Goal: Transaction & Acquisition: Obtain resource

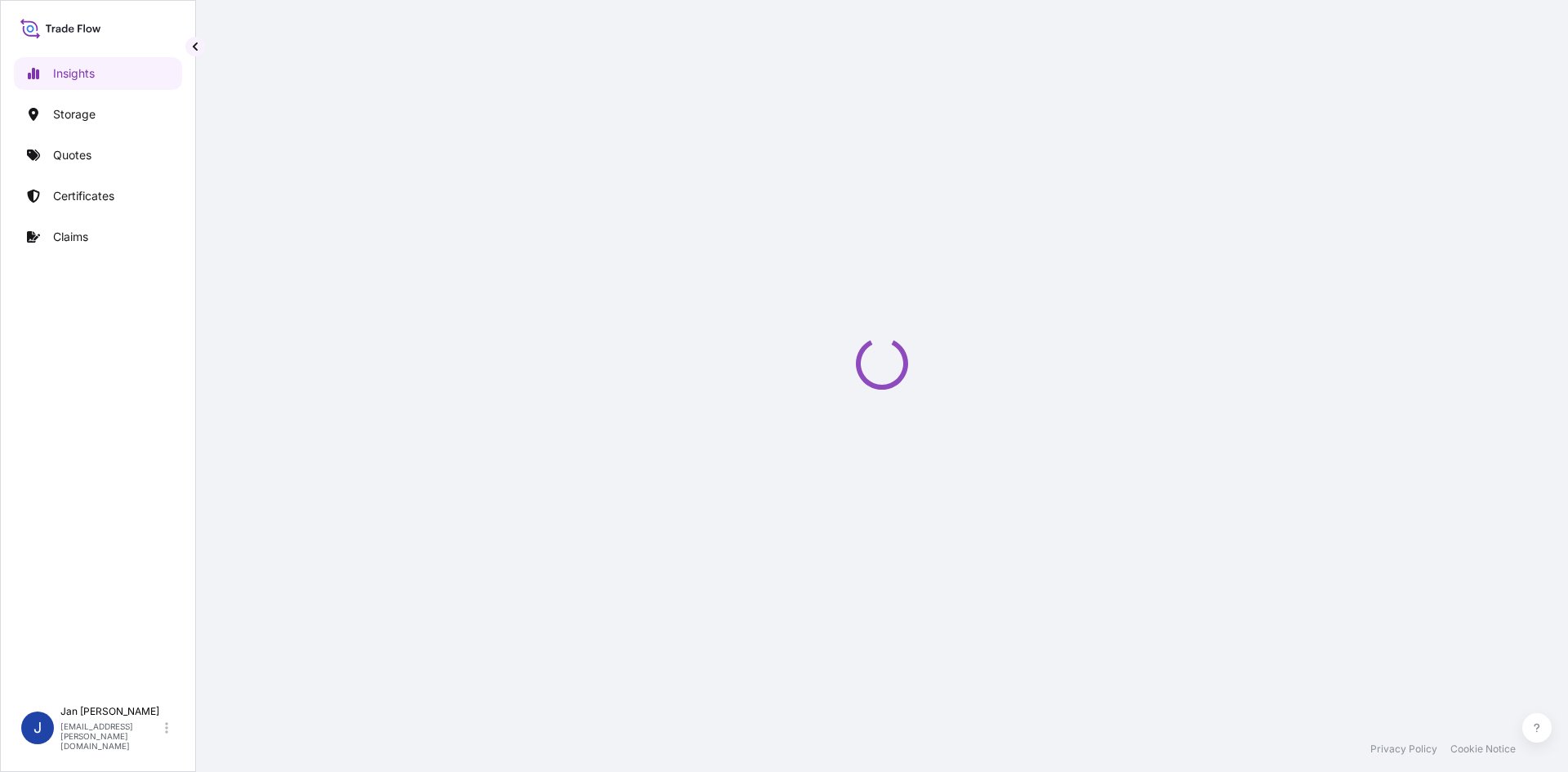
select select "2025"
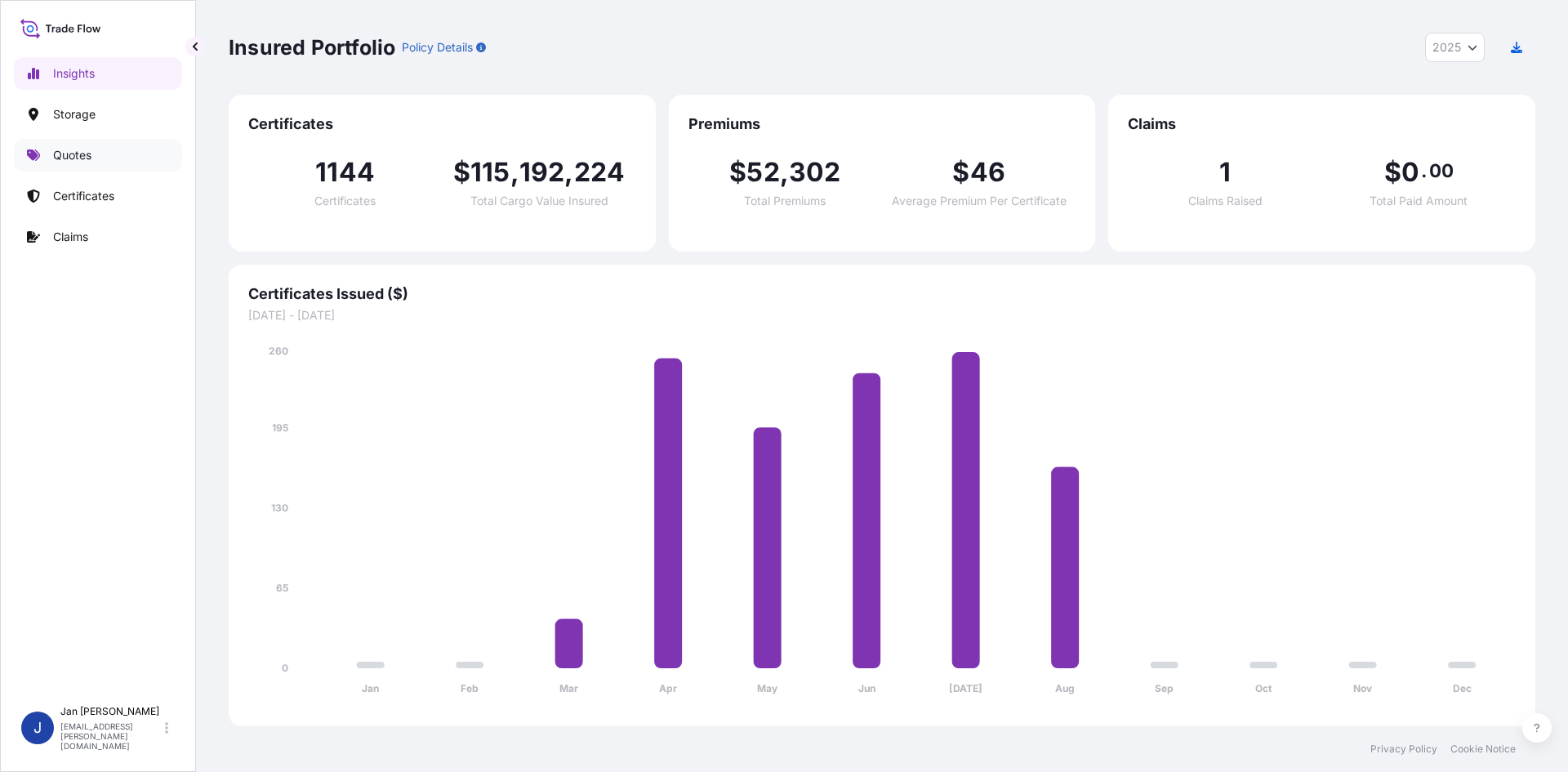
click at [147, 146] on link "Quotes" at bounding box center [97, 156] width 168 height 33
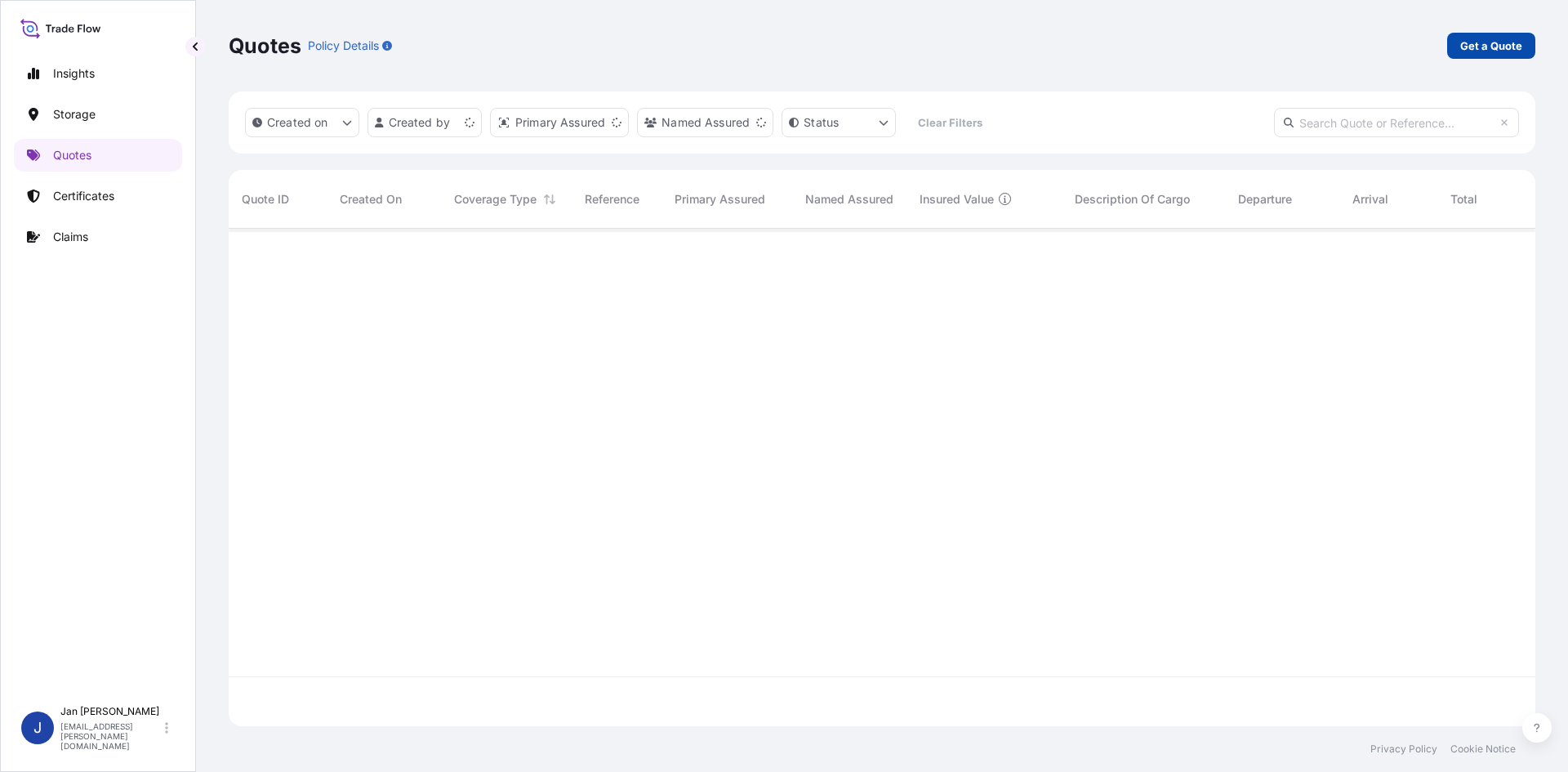
scroll to position [494, 1295]
click at [1527, 47] on link "Get a Quote" at bounding box center [1491, 46] width 88 height 26
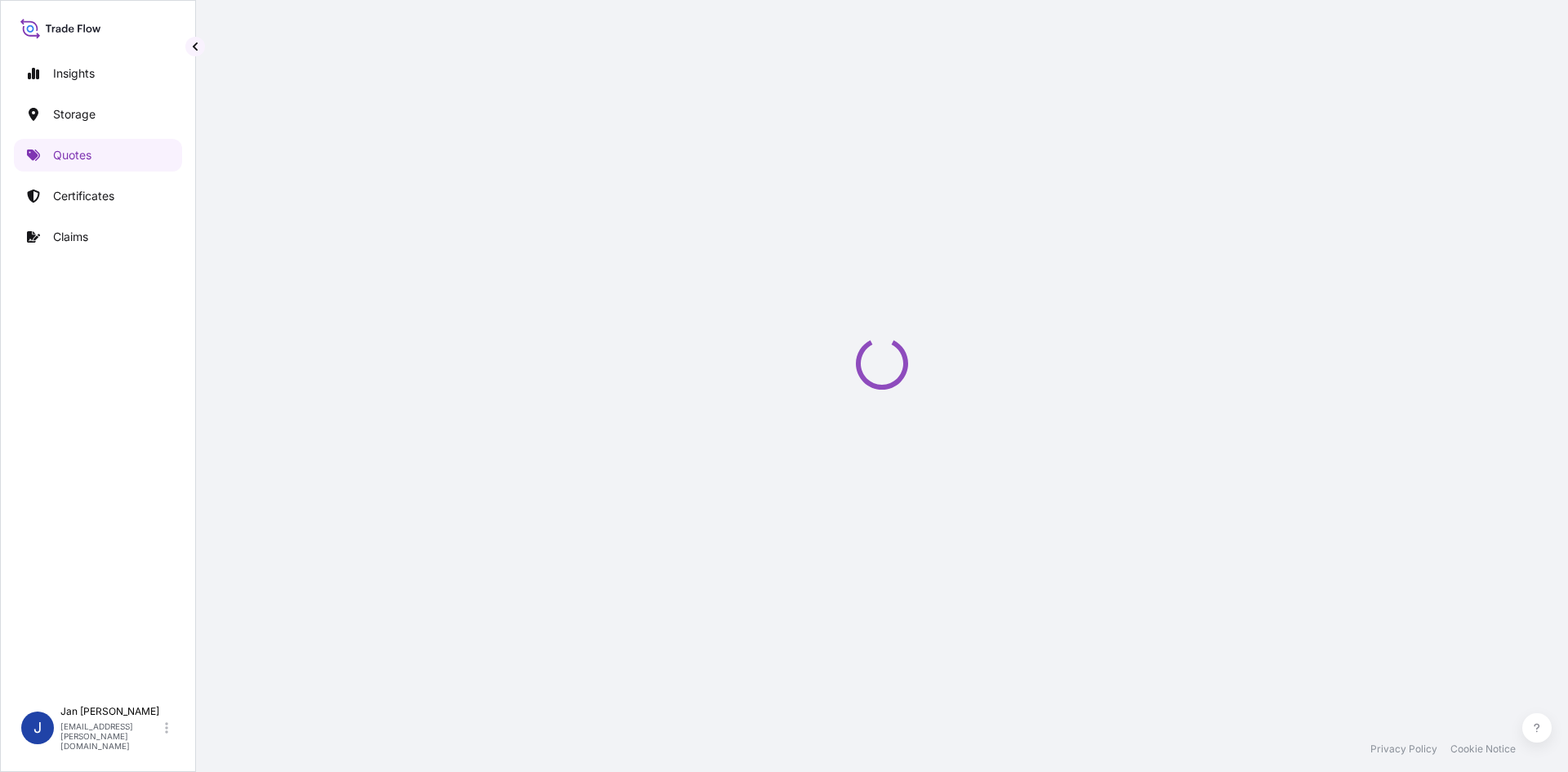
select select "Water"
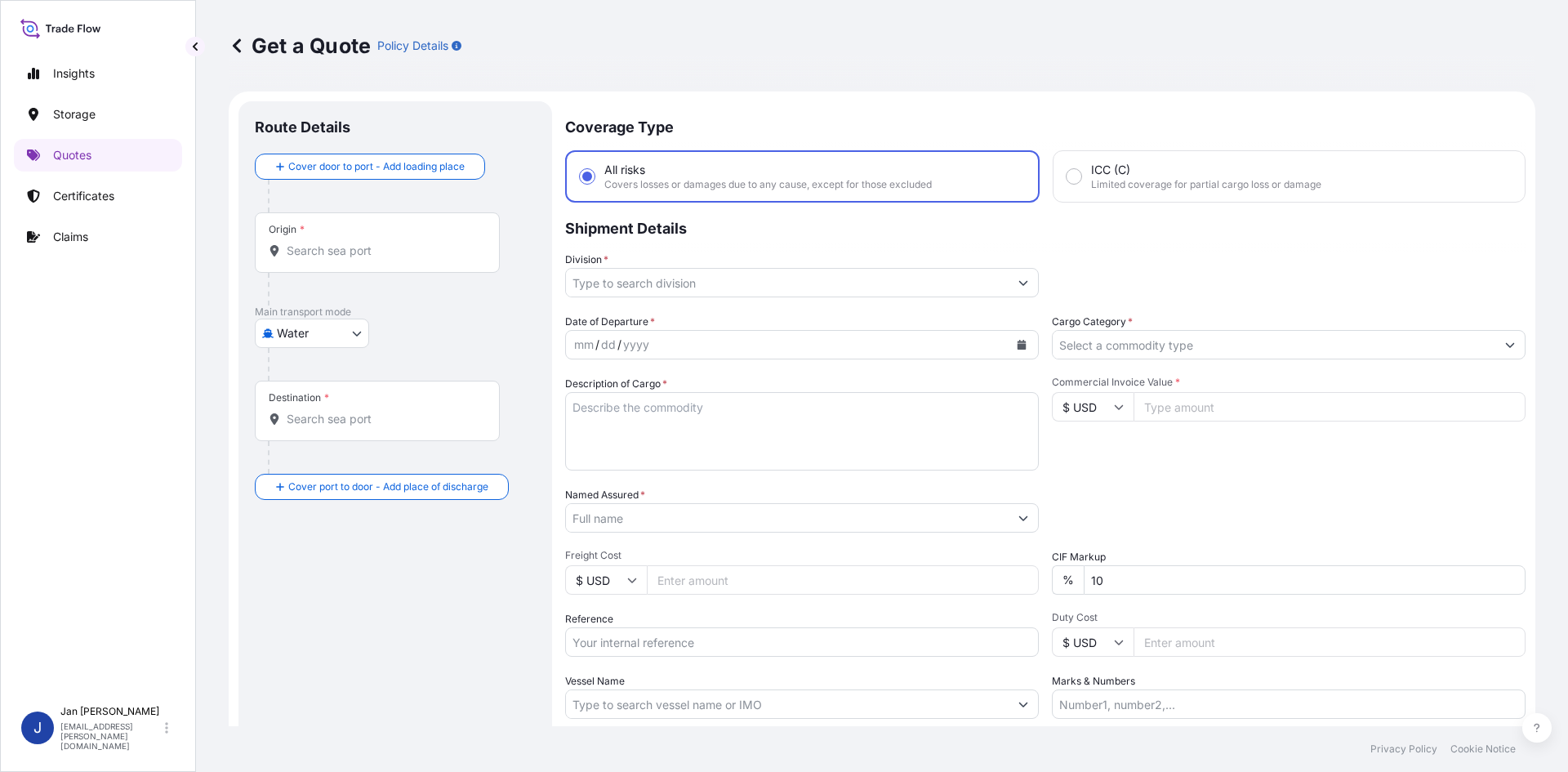
scroll to position [26, 0]
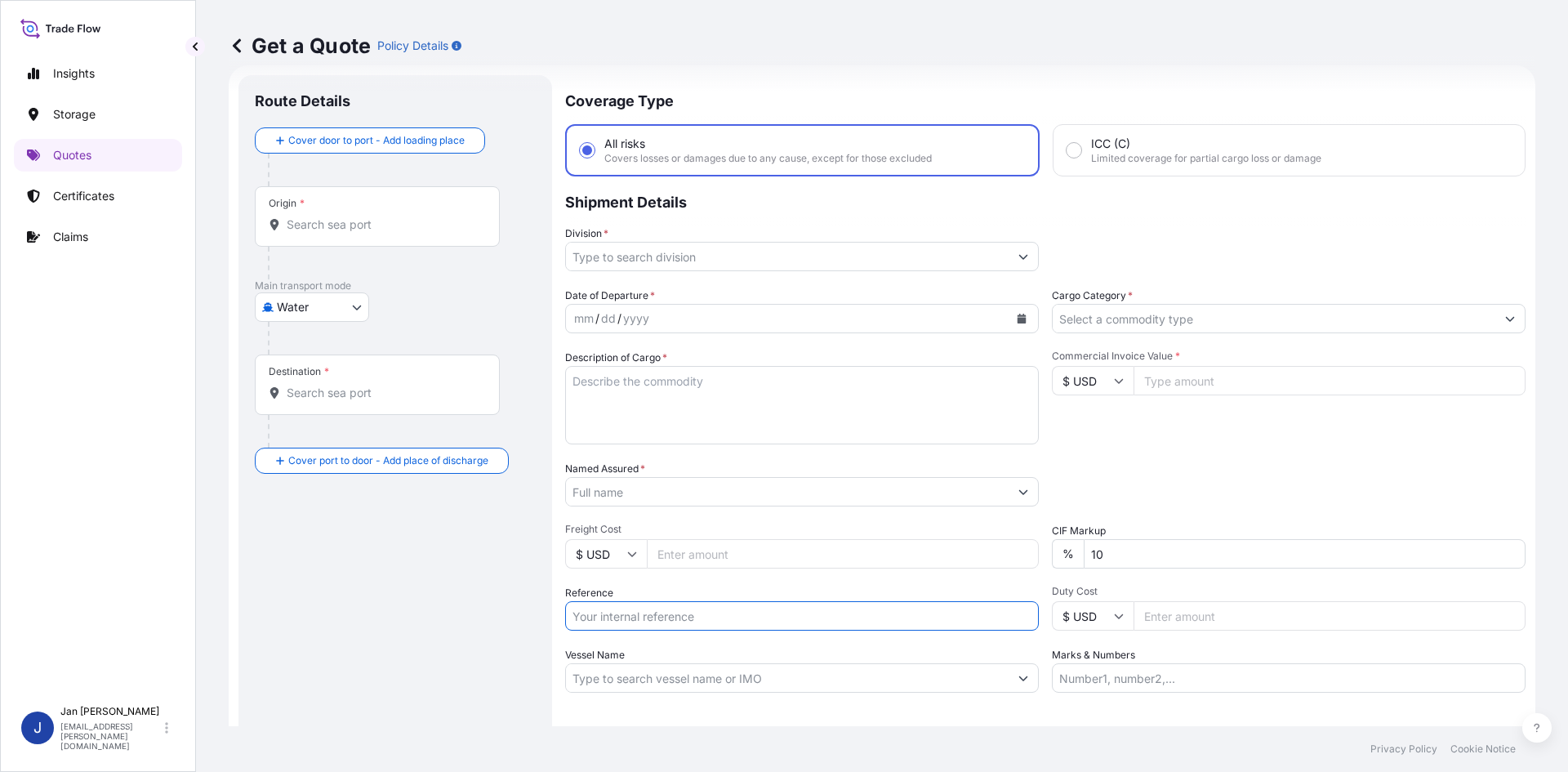
click at [611, 628] on input "Reference" at bounding box center [802, 616] width 474 height 30
paste input "1187422925"
type input "1187422925"
click at [888, 501] on input "Named Assured *" at bounding box center [787, 492] width 443 height 30
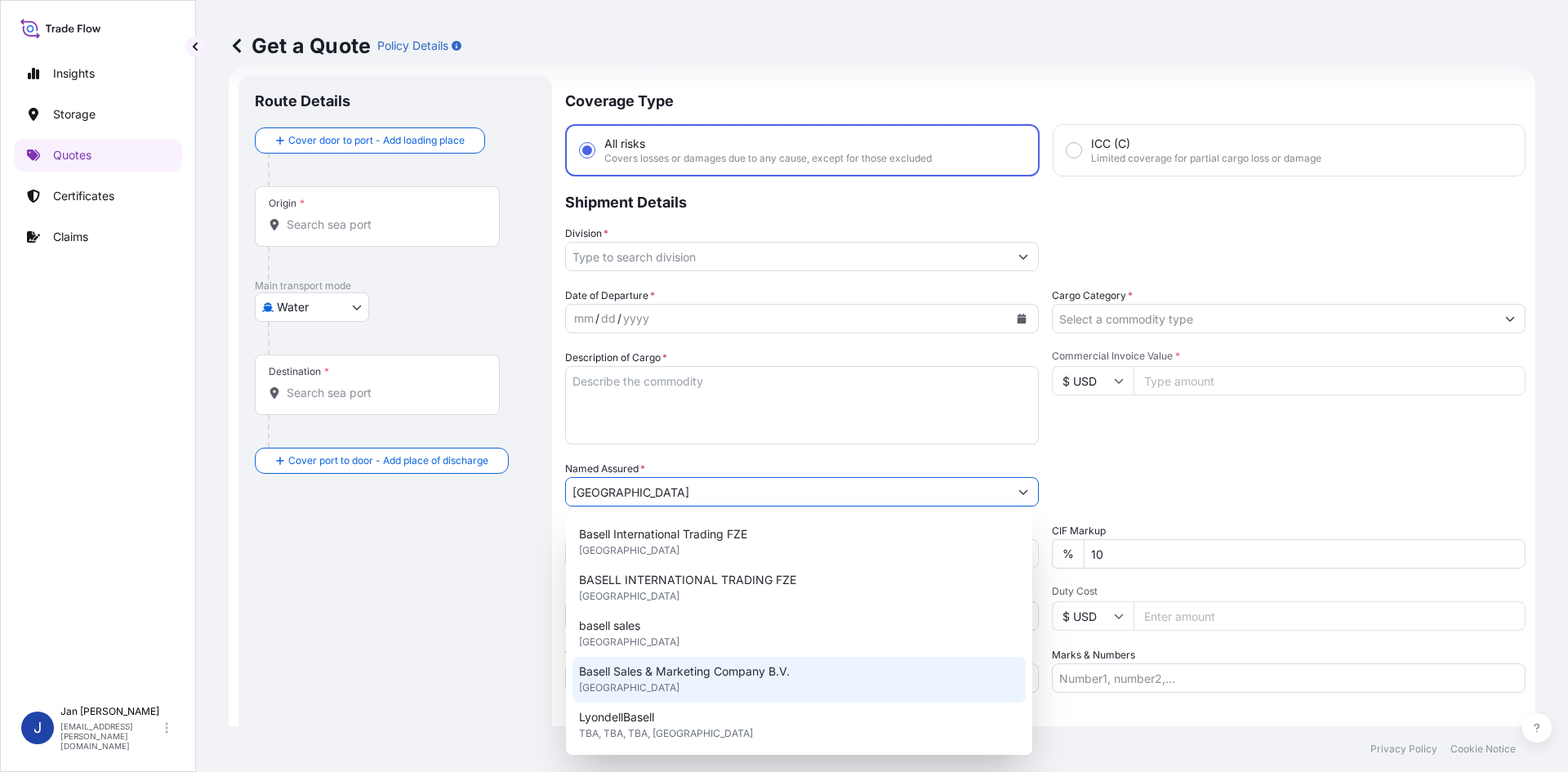
click at [686, 661] on div "Basell Sales & Marketing Company B.V. United Kingdom" at bounding box center [799, 680] width 453 height 46
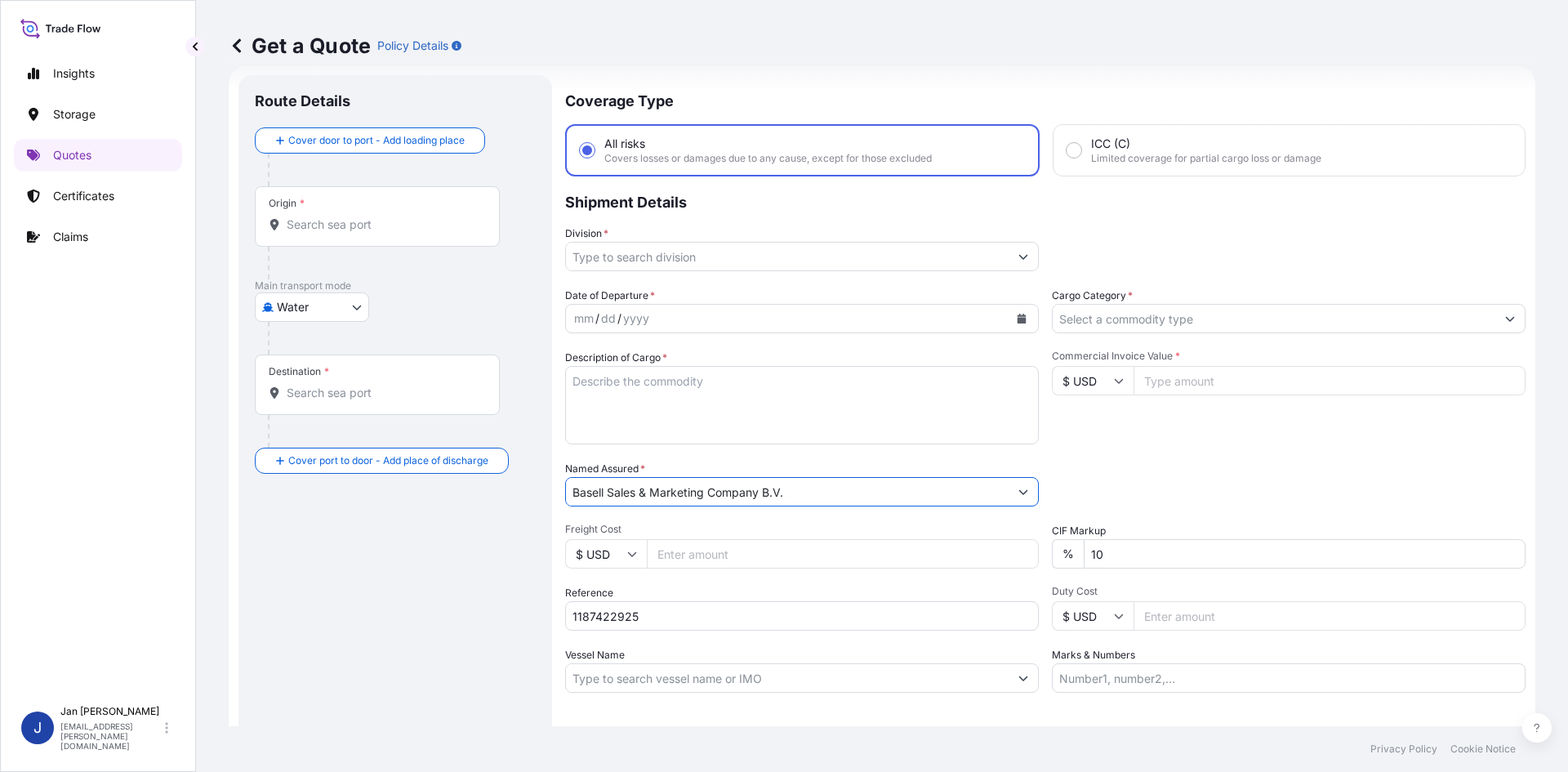
type input "Basell Sales & Marketing Company B.V."
click at [1033, 260] on div at bounding box center [802, 257] width 474 height 30
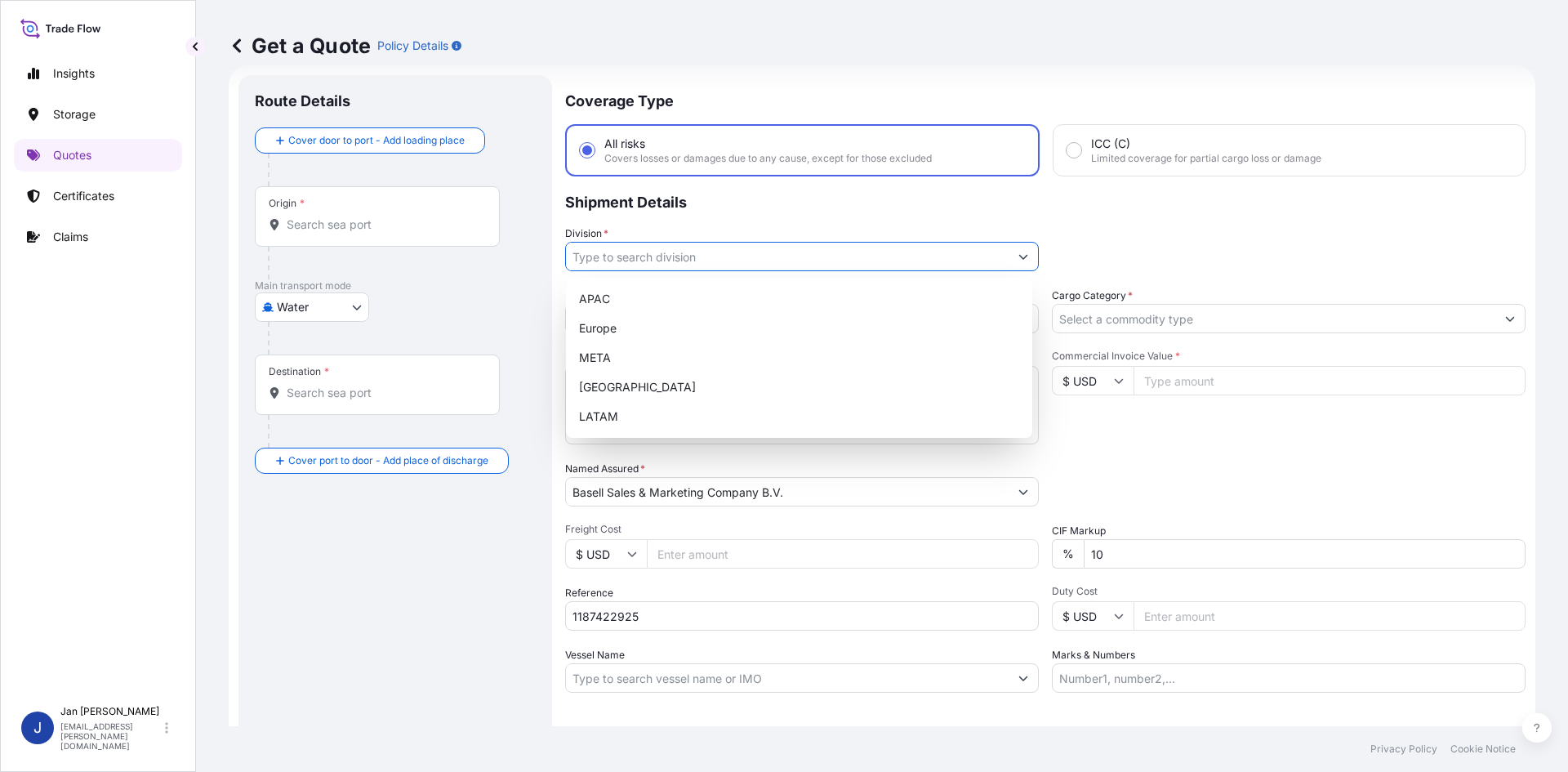
click at [1012, 262] on button "Show suggestions" at bounding box center [1023, 257] width 30 height 30
click at [694, 332] on div "Europe" at bounding box center [799, 328] width 453 height 30
type input "Europe"
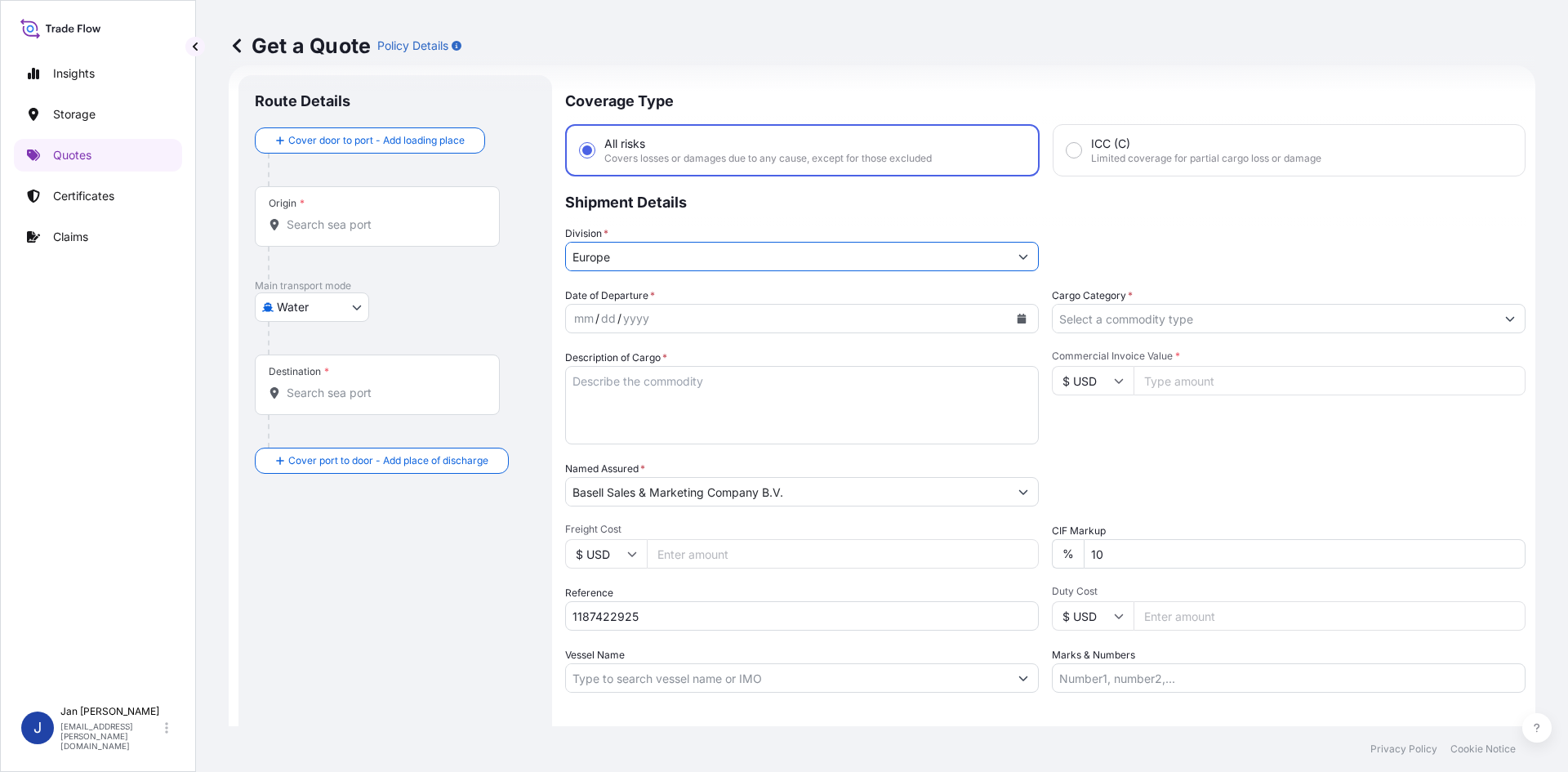
click at [1019, 319] on icon "Calendar" at bounding box center [1022, 318] width 9 height 10
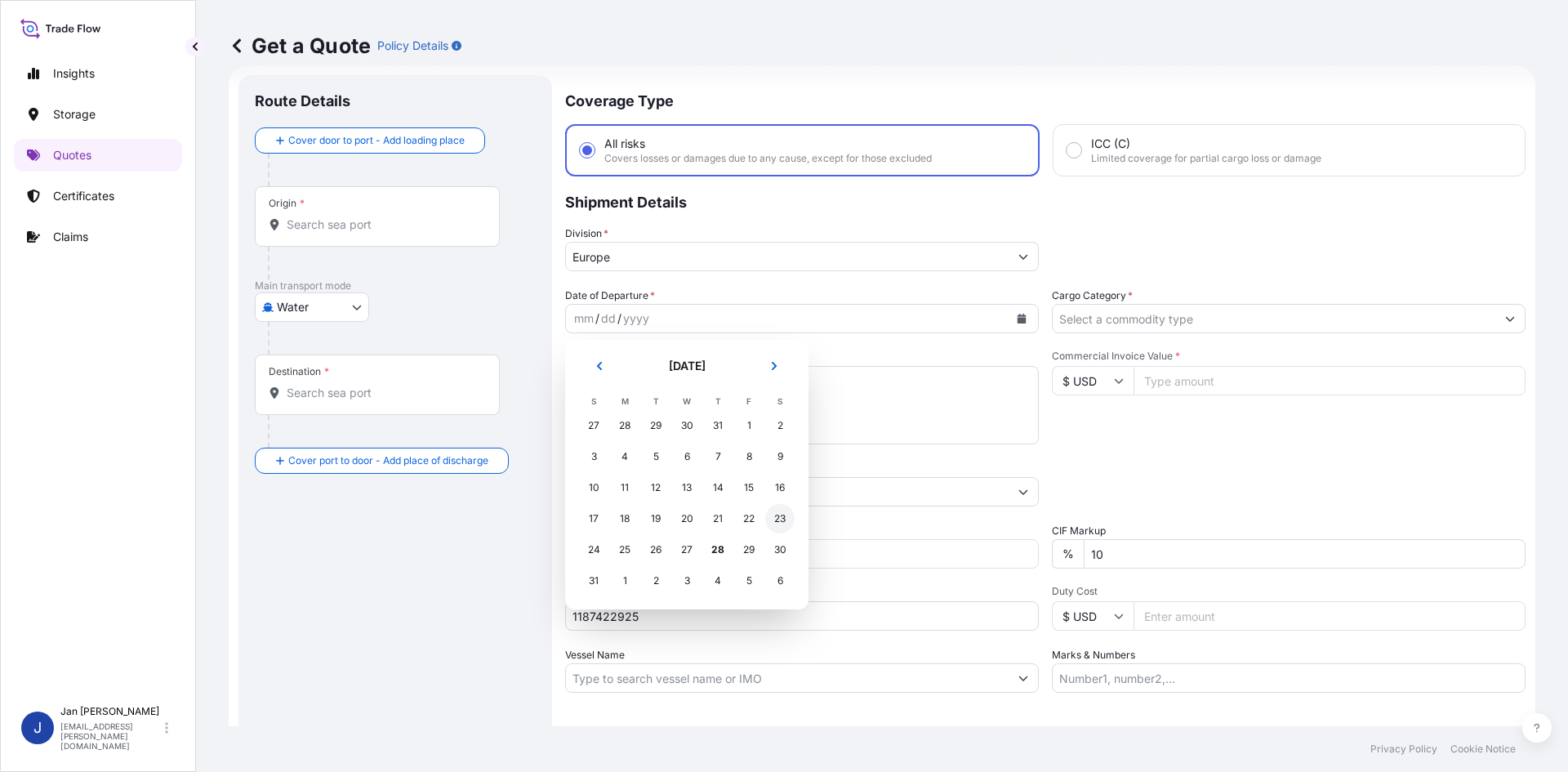
click at [778, 516] on div "23" at bounding box center [781, 519] width 30 height 30
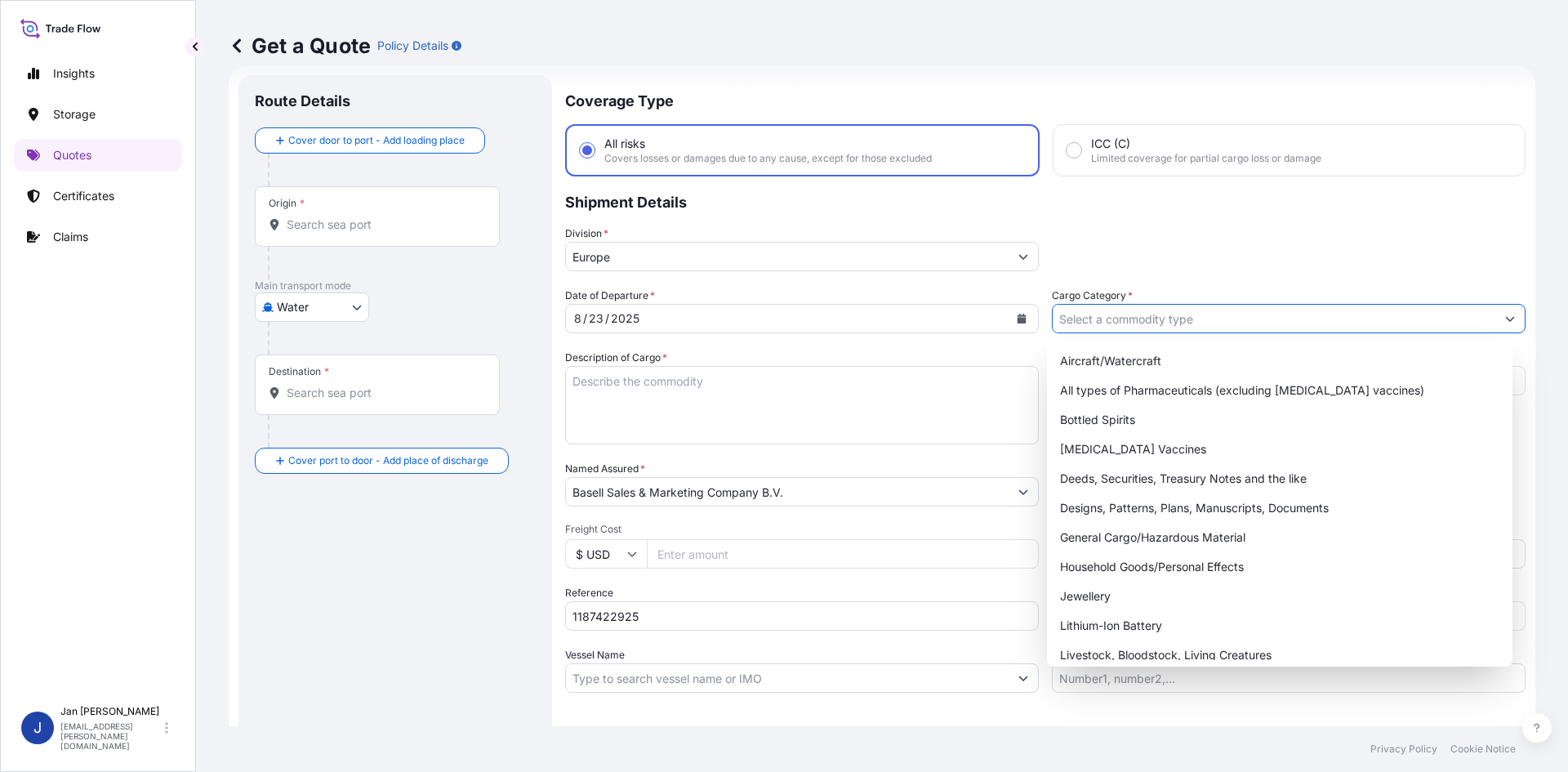
click at [1153, 315] on input "Cargo Category *" at bounding box center [1274, 319] width 443 height 30
click at [1142, 535] on div "General Cargo/Hazardous Material" at bounding box center [1280, 538] width 453 height 30
type input "General Cargo/Hazardous Material"
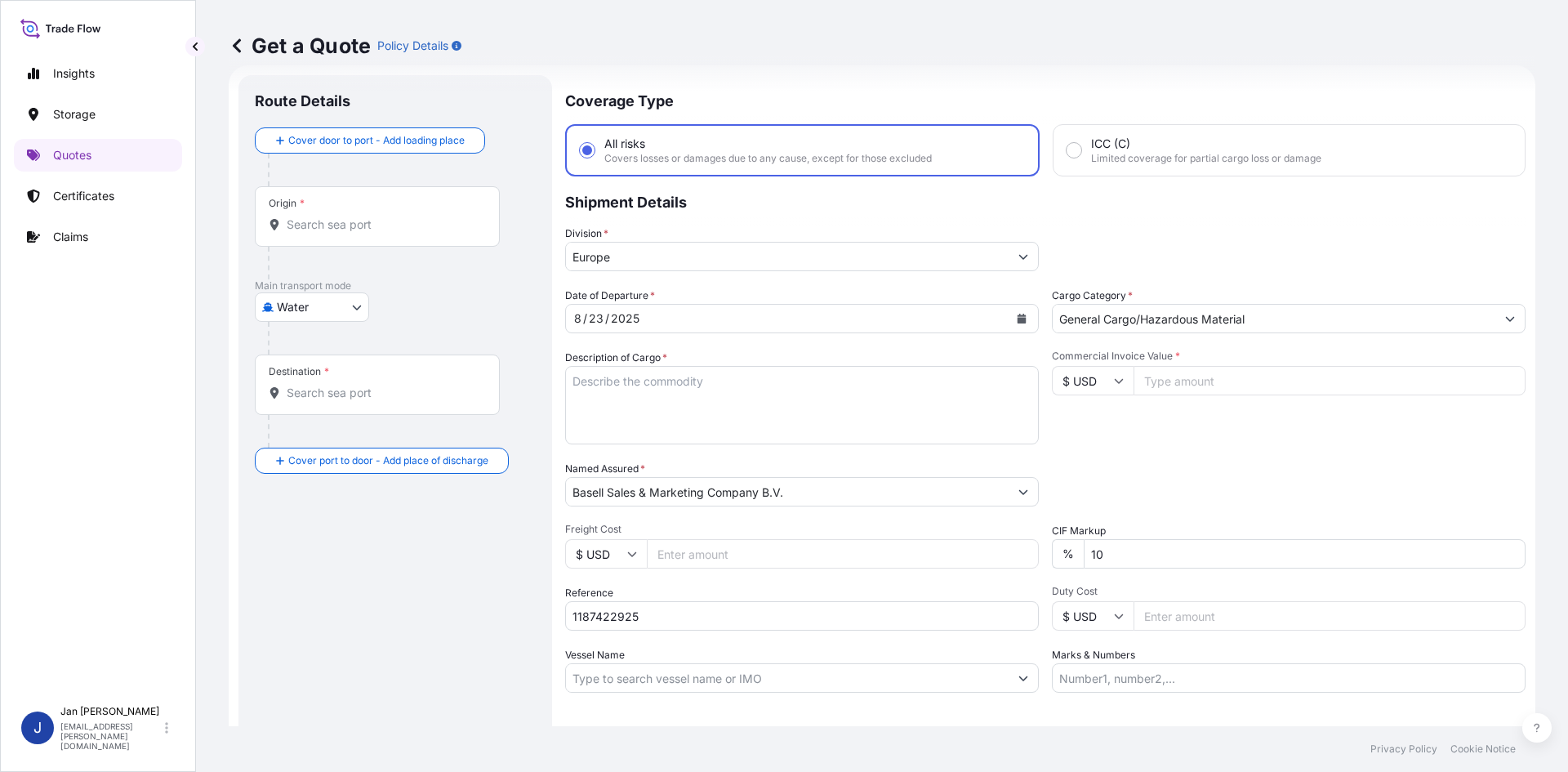
click at [691, 606] on input "1187422925" at bounding box center [802, 616] width 474 height 30
paste input "5013195576"
type input "1187422925 5013195576"
click at [848, 399] on textarea "Description of Cargo *" at bounding box center [802, 406] width 474 height 78
paste textarea "BAGS LOADED ONTO 126 PALLETS LOADED INTO 7 40' HIGH CUBE CONTAINER HOSTALEN CRP…"
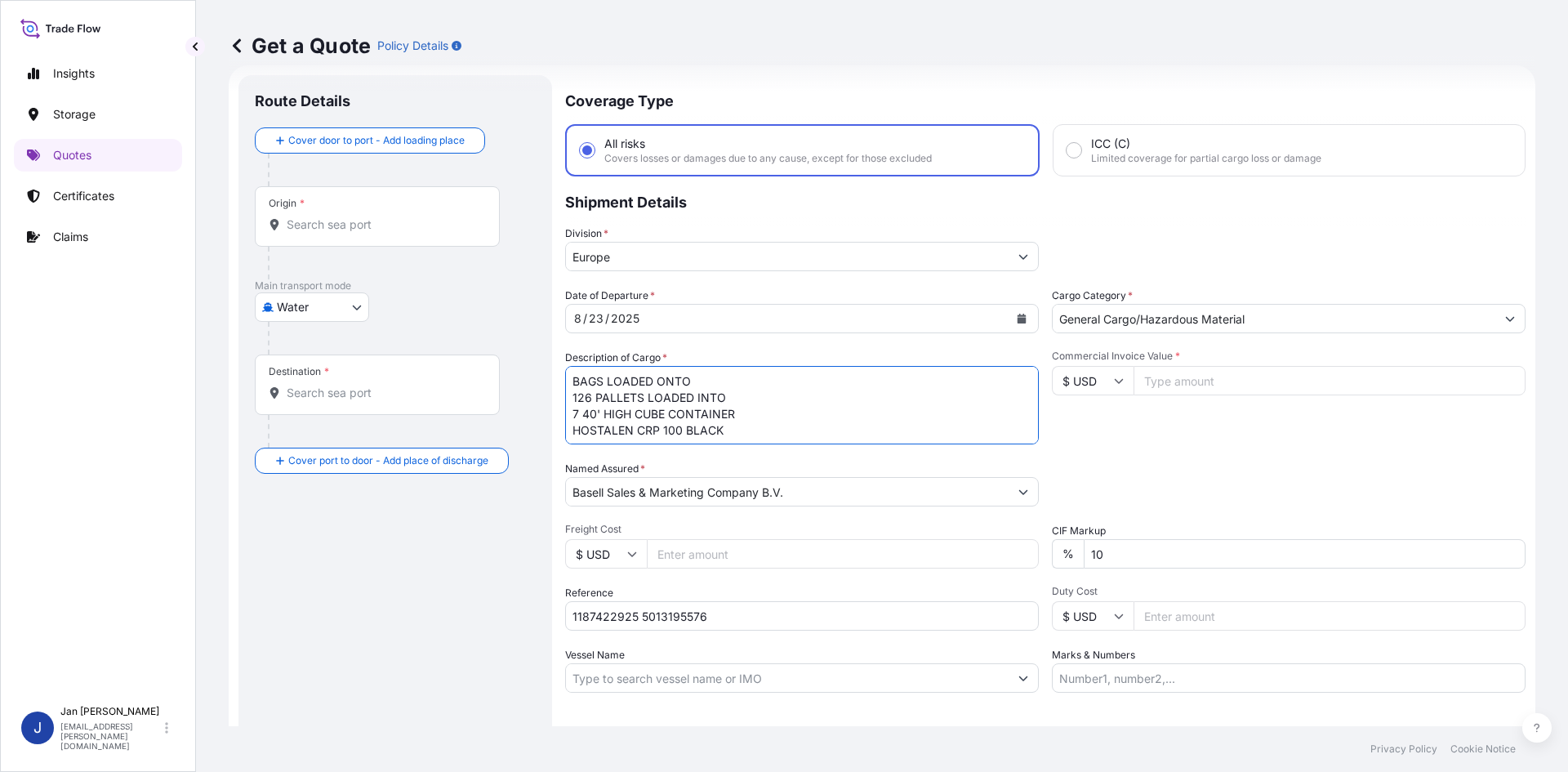
click at [578, 379] on textarea "BAGS LOADED ONTO 126 PALLETS LOADED INTO 7 40' HIGH CUBE CONTAINER HOSTALEN CRP…" at bounding box center [802, 406] width 474 height 78
click at [572, 379] on textarea "BAGS LOADED ONTO 126 PALLETS LOADED INTO 7 40' HIGH CUBE CONTAINER HOSTALEN CRP…" at bounding box center [802, 406] width 474 height 78
type textarea "6930 BAGS LOADED ONTO 126 PALLETS LOADED INTO 7 40' HIGH CUBE CONTAINER HOSTALE…"
drag, startPoint x: 1141, startPoint y: 345, endPoint x: 1096, endPoint y: 376, distance: 54.6
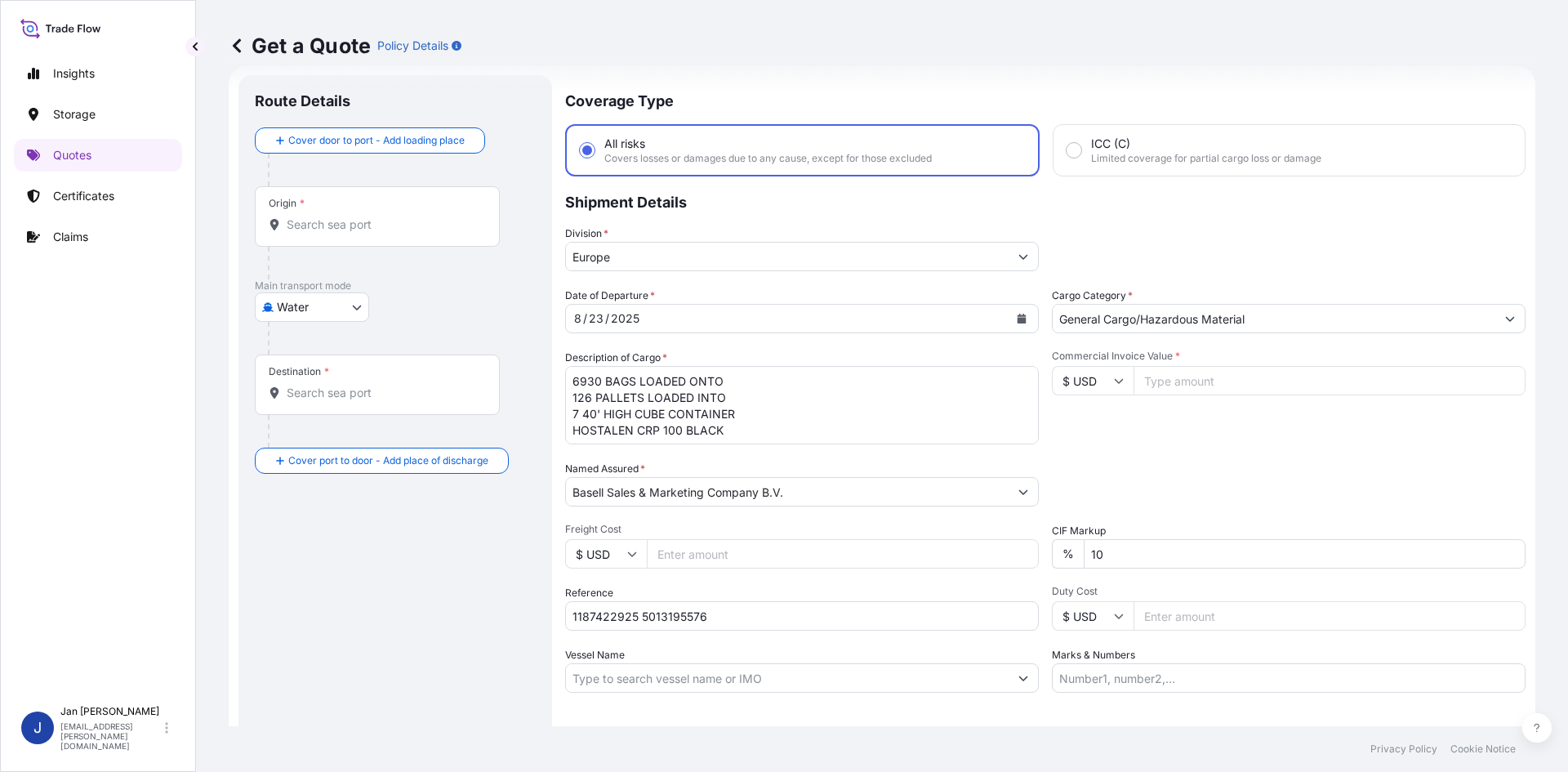
click at [1135, 347] on div "Date of Departure * 8 / 23 / 2025 Cargo Category * General Cargo/Hazardous Mate…" at bounding box center [1046, 490] width 961 height 406
click at [1096, 376] on input "$ USD" at bounding box center [1093, 381] width 82 height 30
click at [1097, 416] on div "€ EUR" at bounding box center [1087, 426] width 69 height 31
type input "€ EUR"
click at [1171, 397] on div "Commercial Invoice Value * € EUR" at bounding box center [1289, 397] width 474 height 95
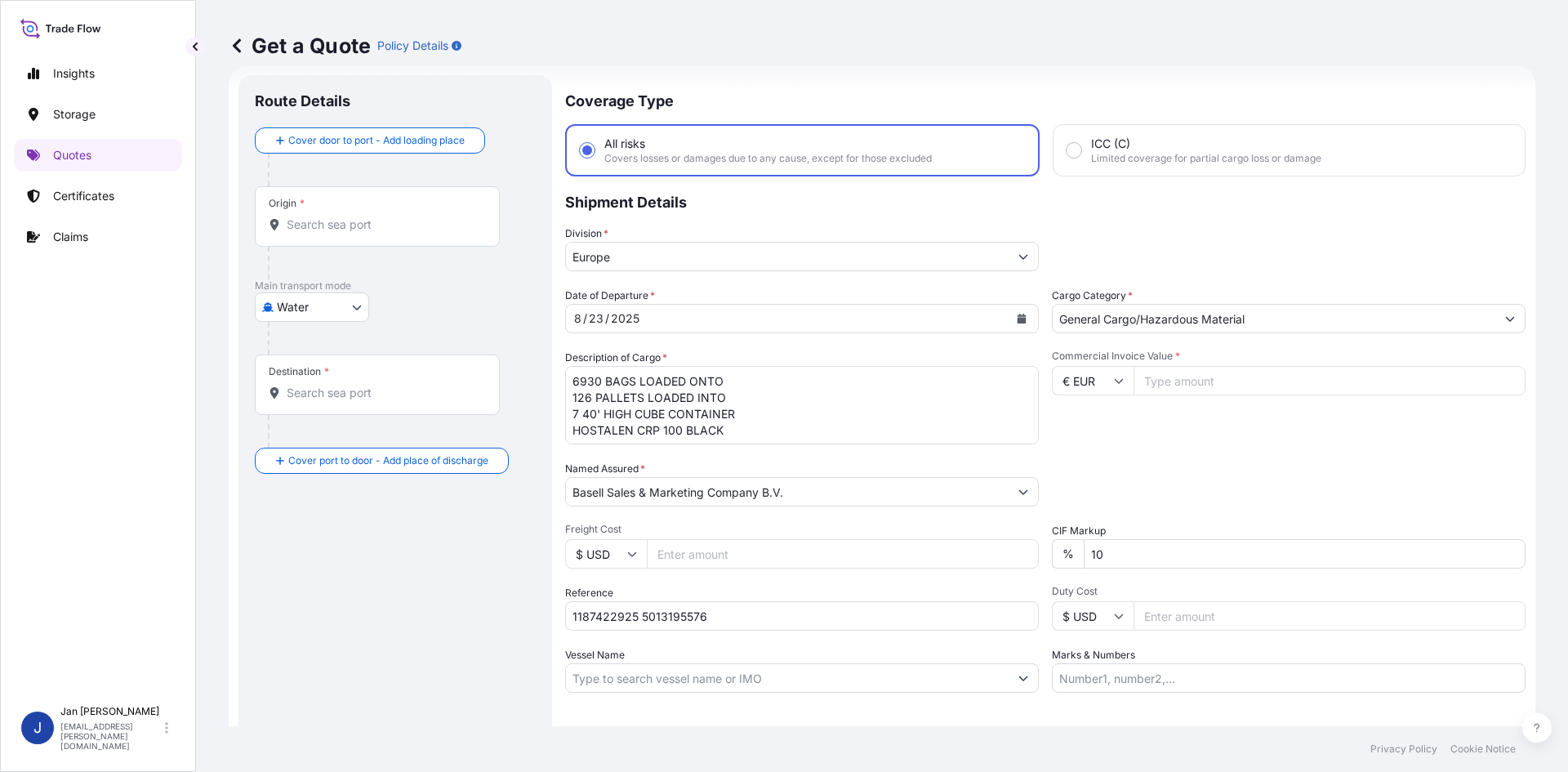
click at [1176, 386] on input "Commercial Invoice Value *" at bounding box center [1330, 381] width 392 height 30
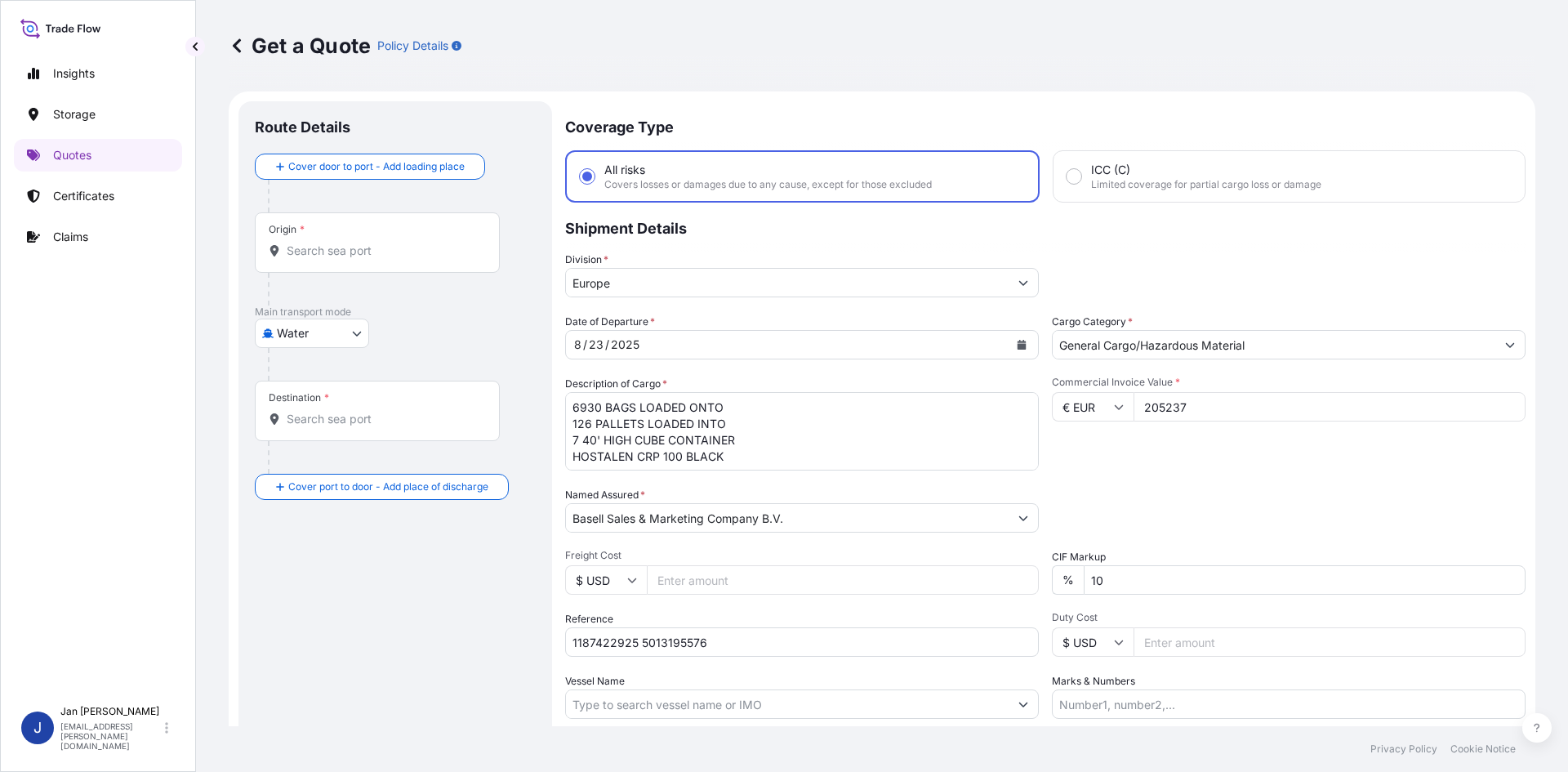
click at [1196, 460] on div "Commercial Invoice Value * € EUR 205237" at bounding box center [1289, 423] width 474 height 95
click at [1206, 409] on input "205237" at bounding box center [1330, 407] width 392 height 30
click at [1202, 506] on div "Packing Category Type to search a container mode Please select a primary mode o…" at bounding box center [1289, 510] width 474 height 46
click at [1176, 406] on input "205237.29" at bounding box center [1330, 407] width 392 height 30
type input "205236.29"
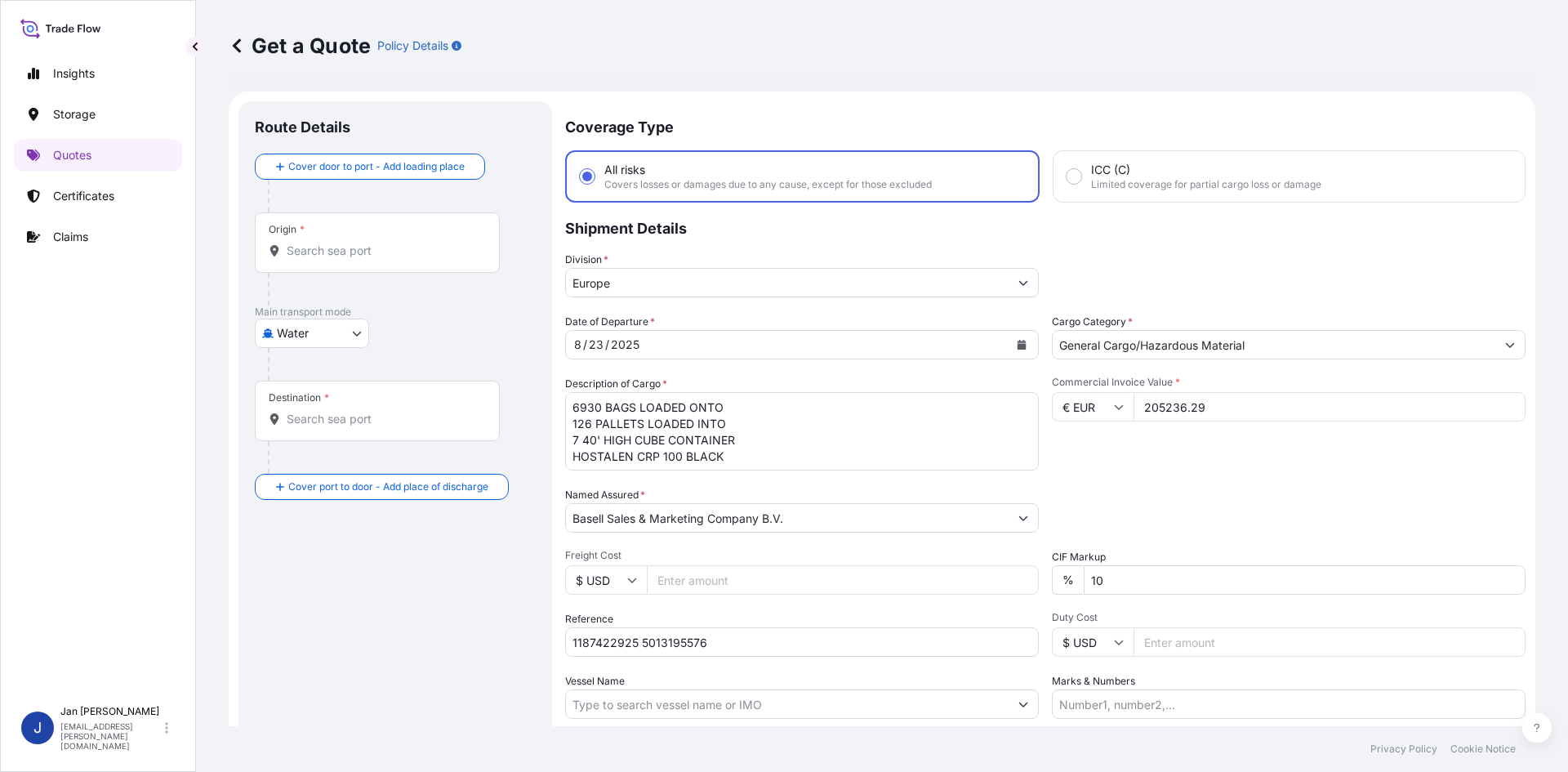
click at [1189, 451] on div "Commercial Invoice Value * € EUR 205236.29" at bounding box center [1289, 423] width 474 height 95
click at [341, 237] on div "Origin *" at bounding box center [378, 242] width 245 height 60
click at [341, 243] on input "Origin *" at bounding box center [384, 251] width 193 height 17
paste input "ANTWERPEN"
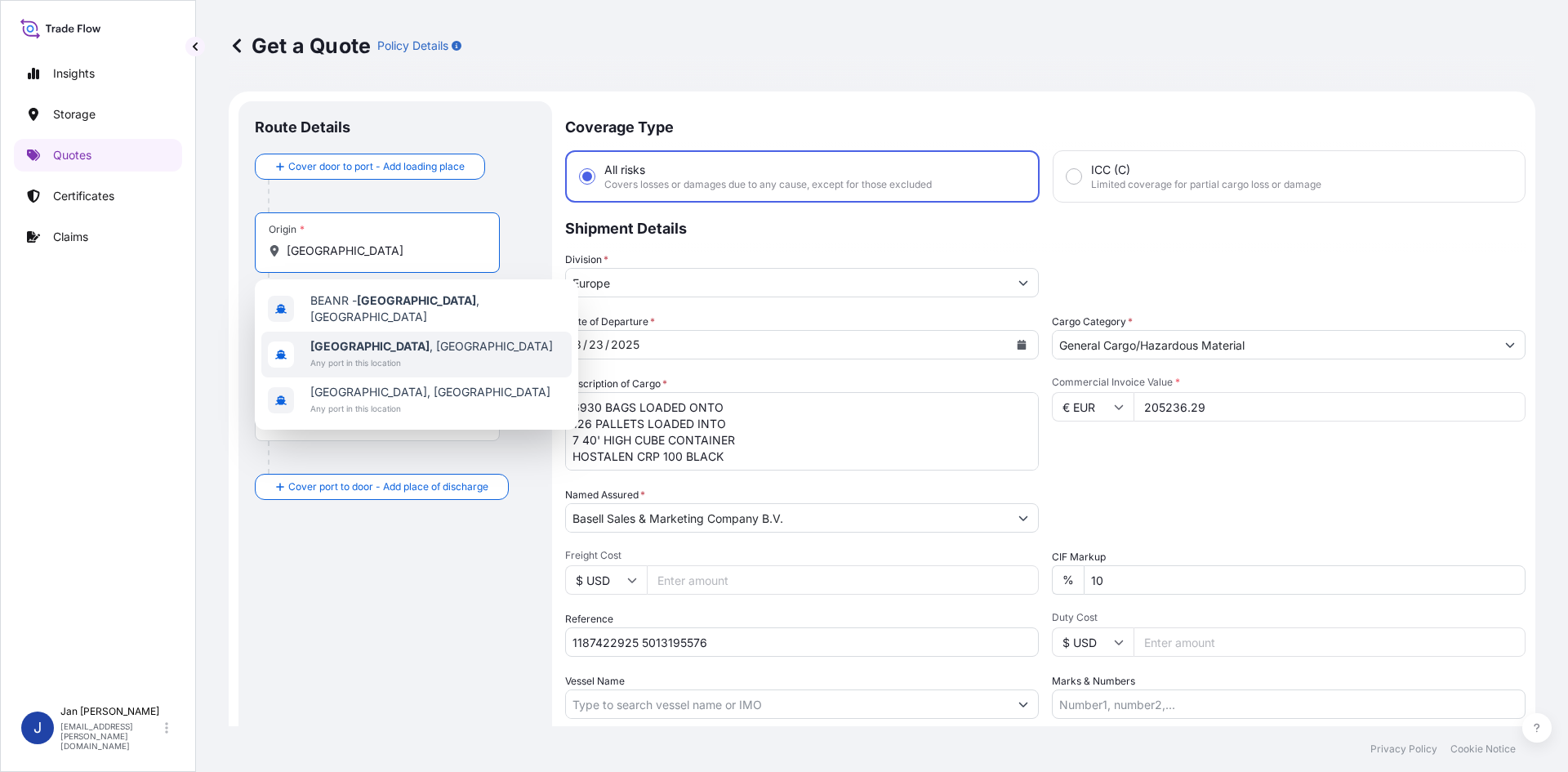
click at [385, 341] on span "Antwerpen , Belgium" at bounding box center [432, 346] width 243 height 17
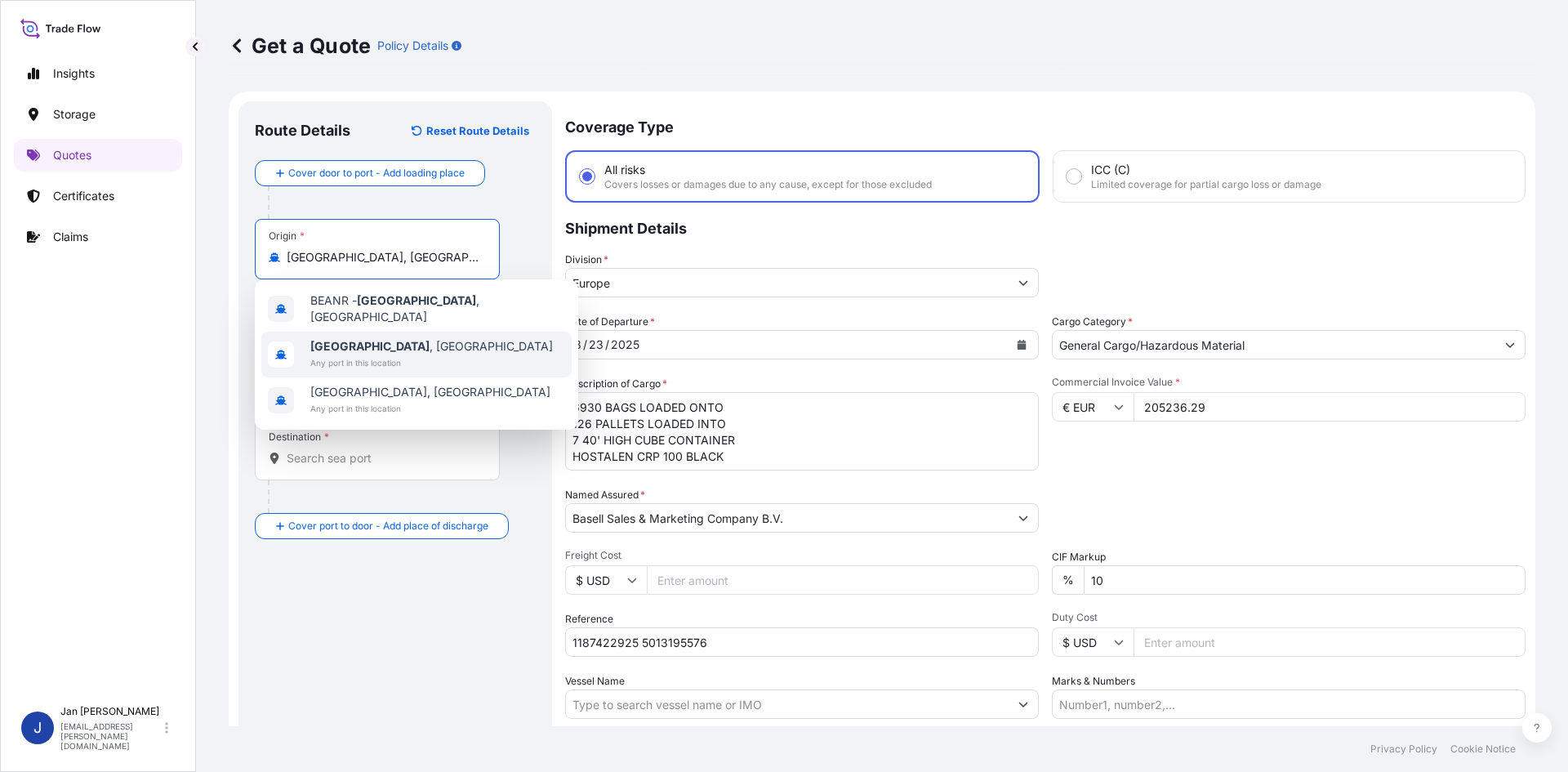
type input "Antwerpen, Belgium"
click at [461, 331] on div at bounding box center [384, 329] width 232 height 33
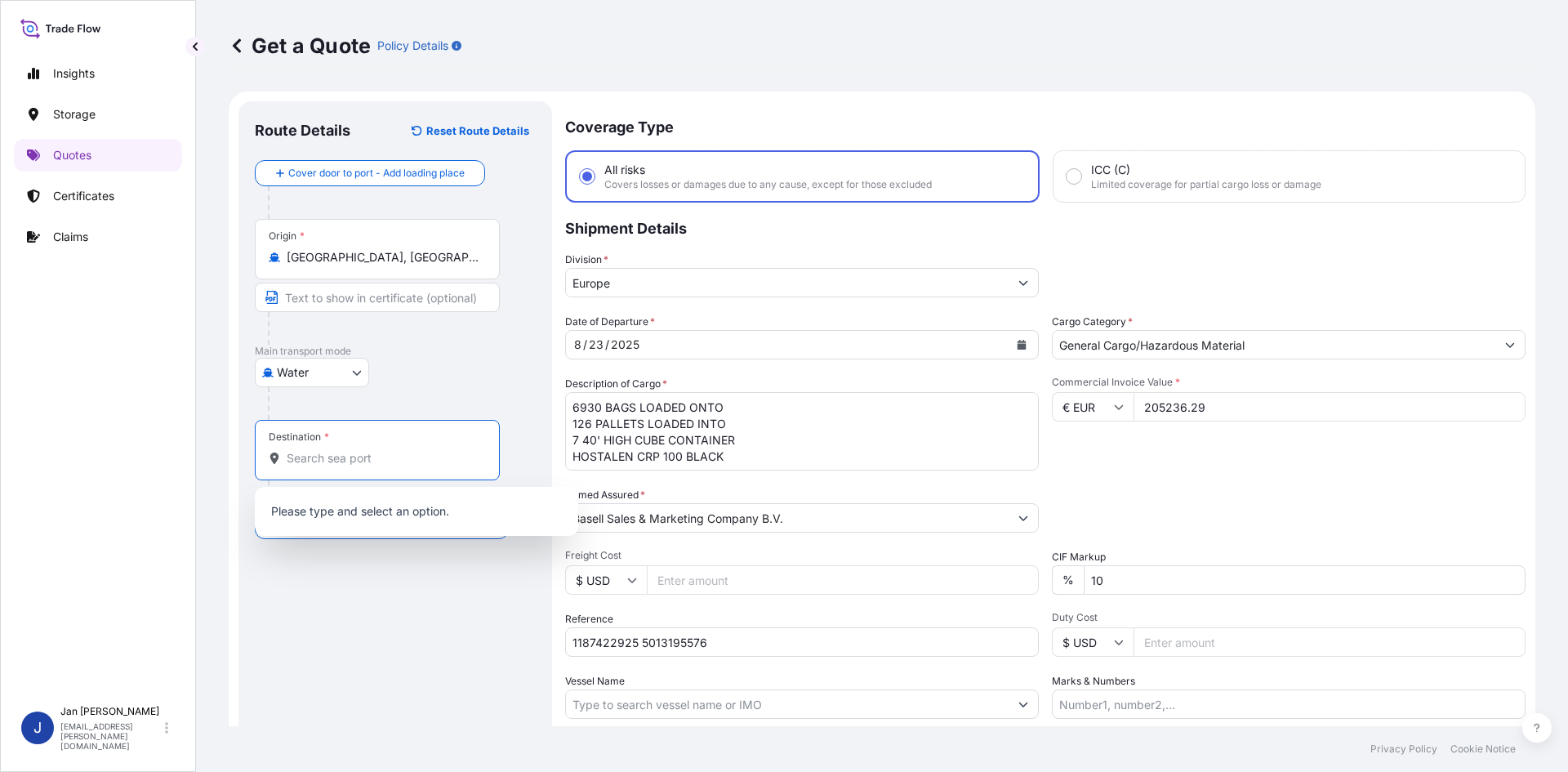
click at [414, 458] on input "Destination *" at bounding box center [384, 458] width 193 height 17
paste input "LUANDA"
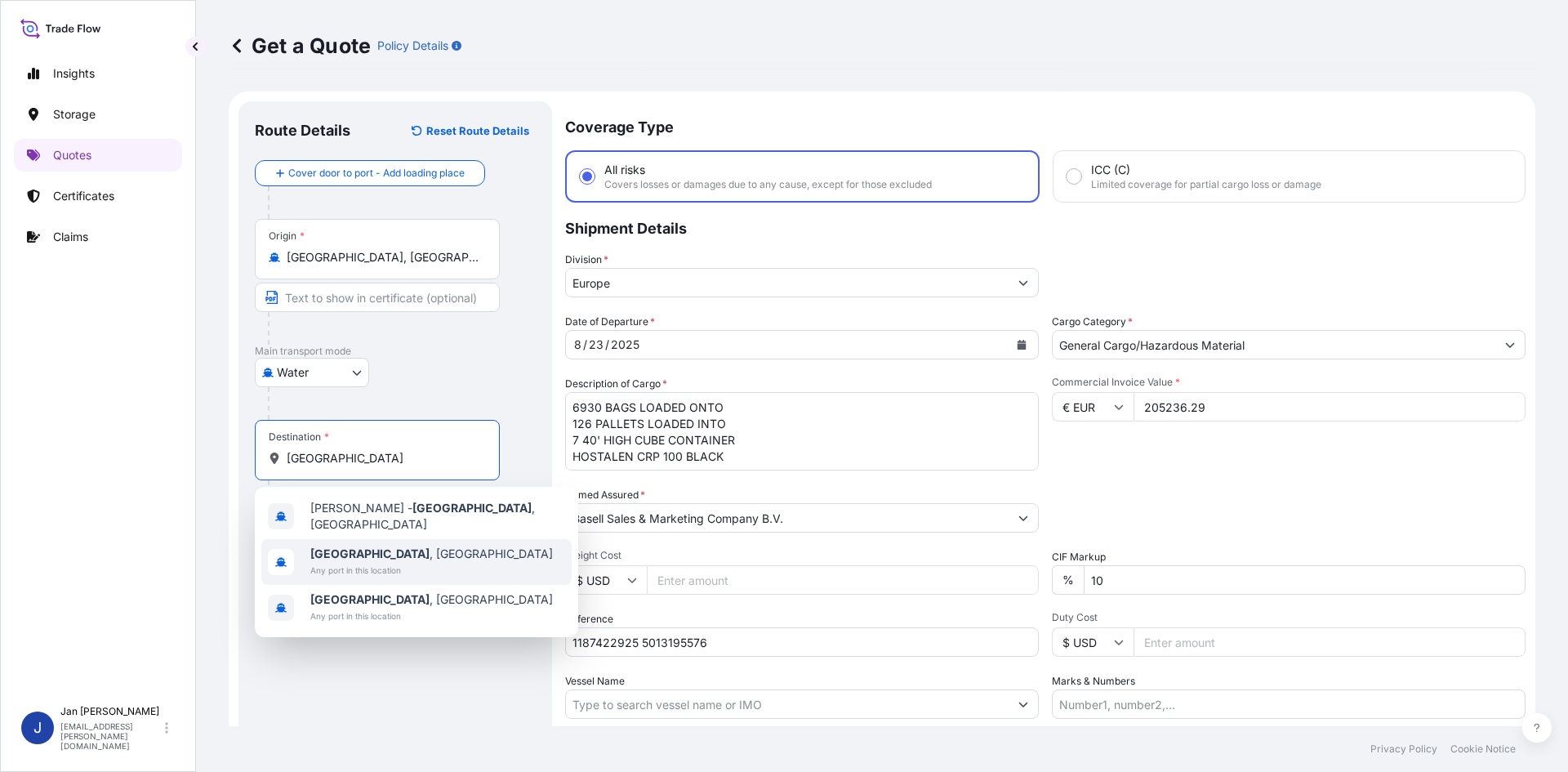
click at [397, 551] on span "Luanda , Angola" at bounding box center [432, 554] width 243 height 17
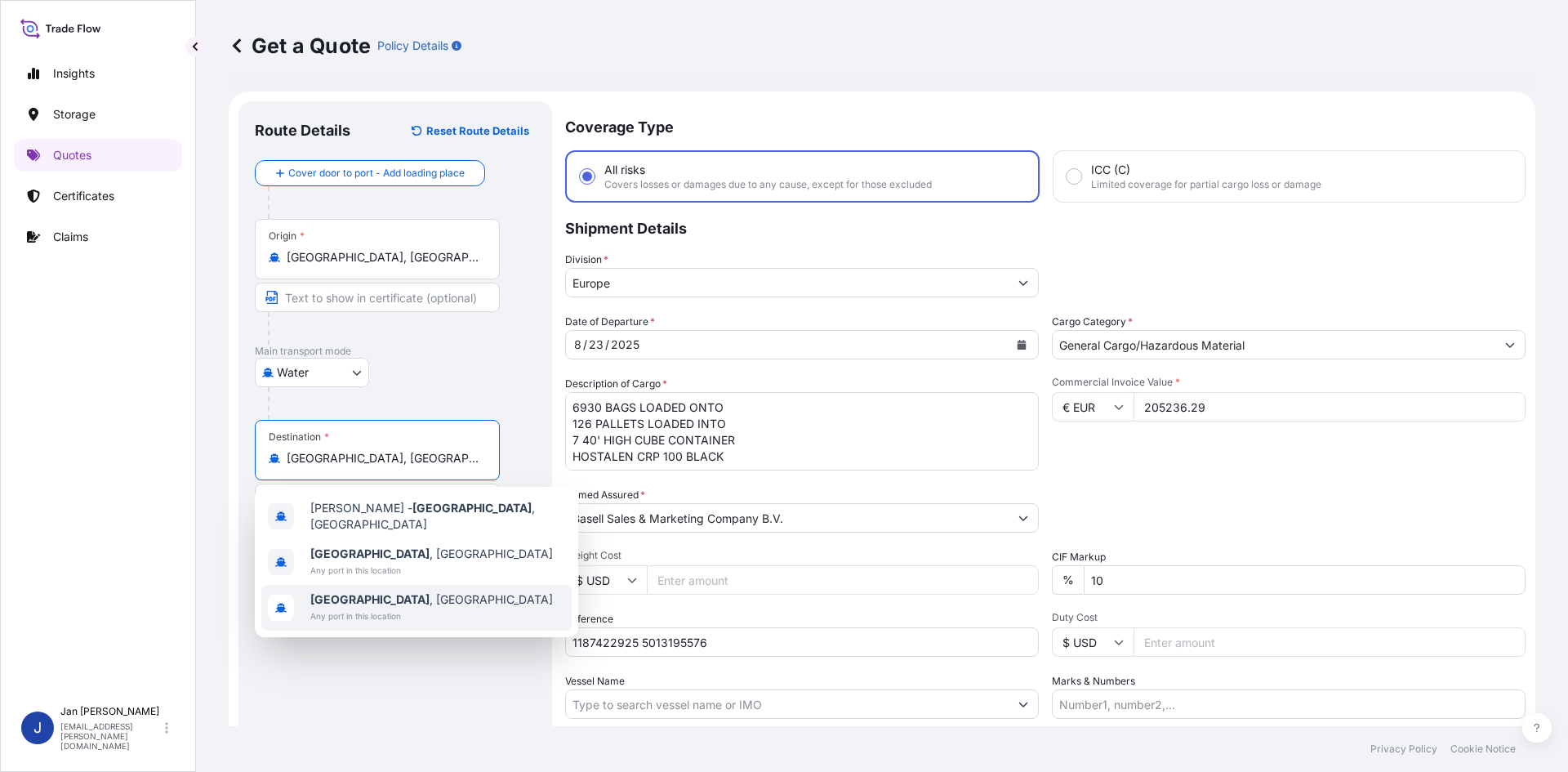
type input "Luanda, Angola"
click at [382, 652] on div "Route Details Reset Route Details Cover door to port - Add loading place Place …" at bounding box center [395, 471] width 281 height 707
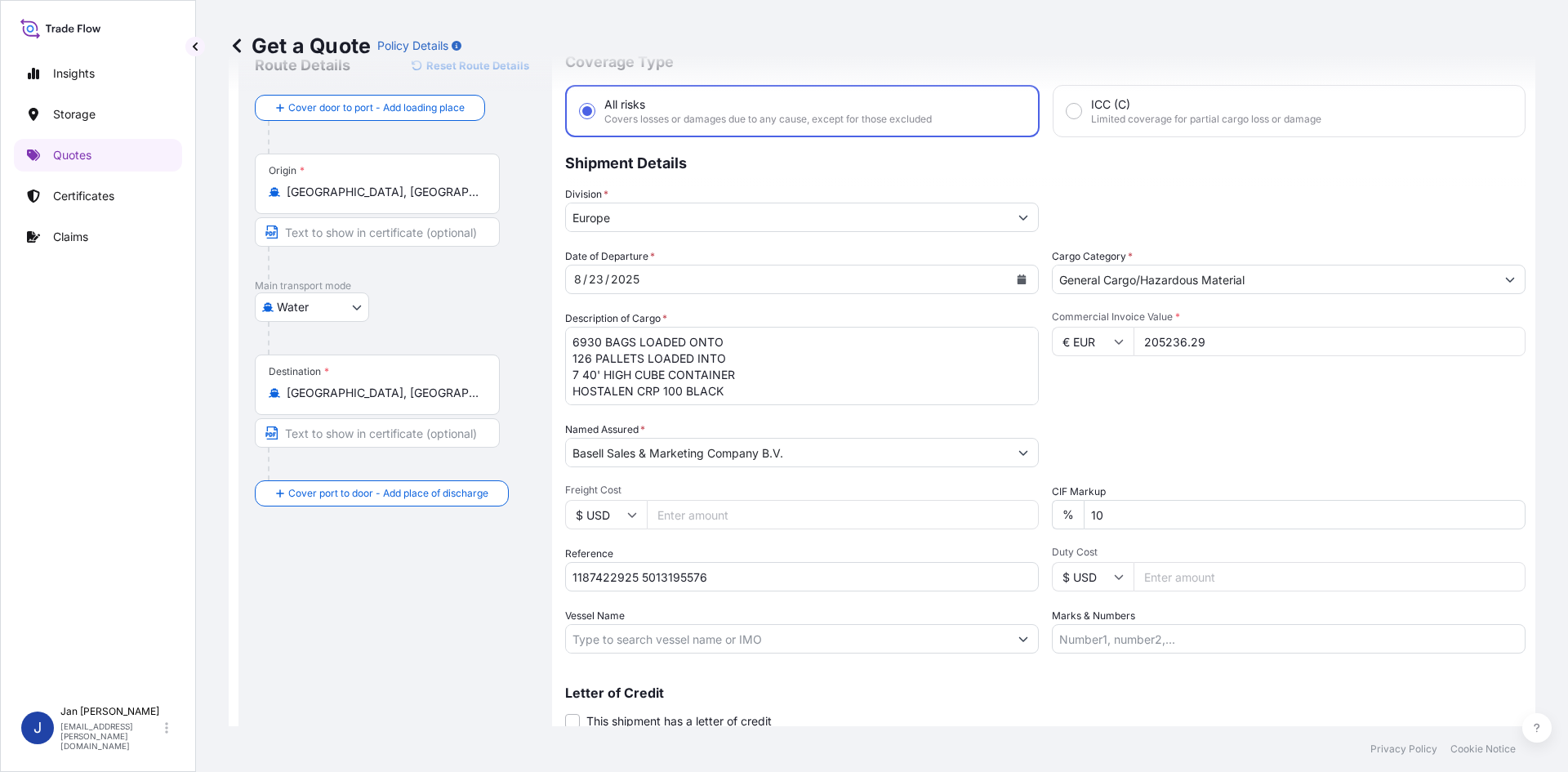
scroll to position [124, 0]
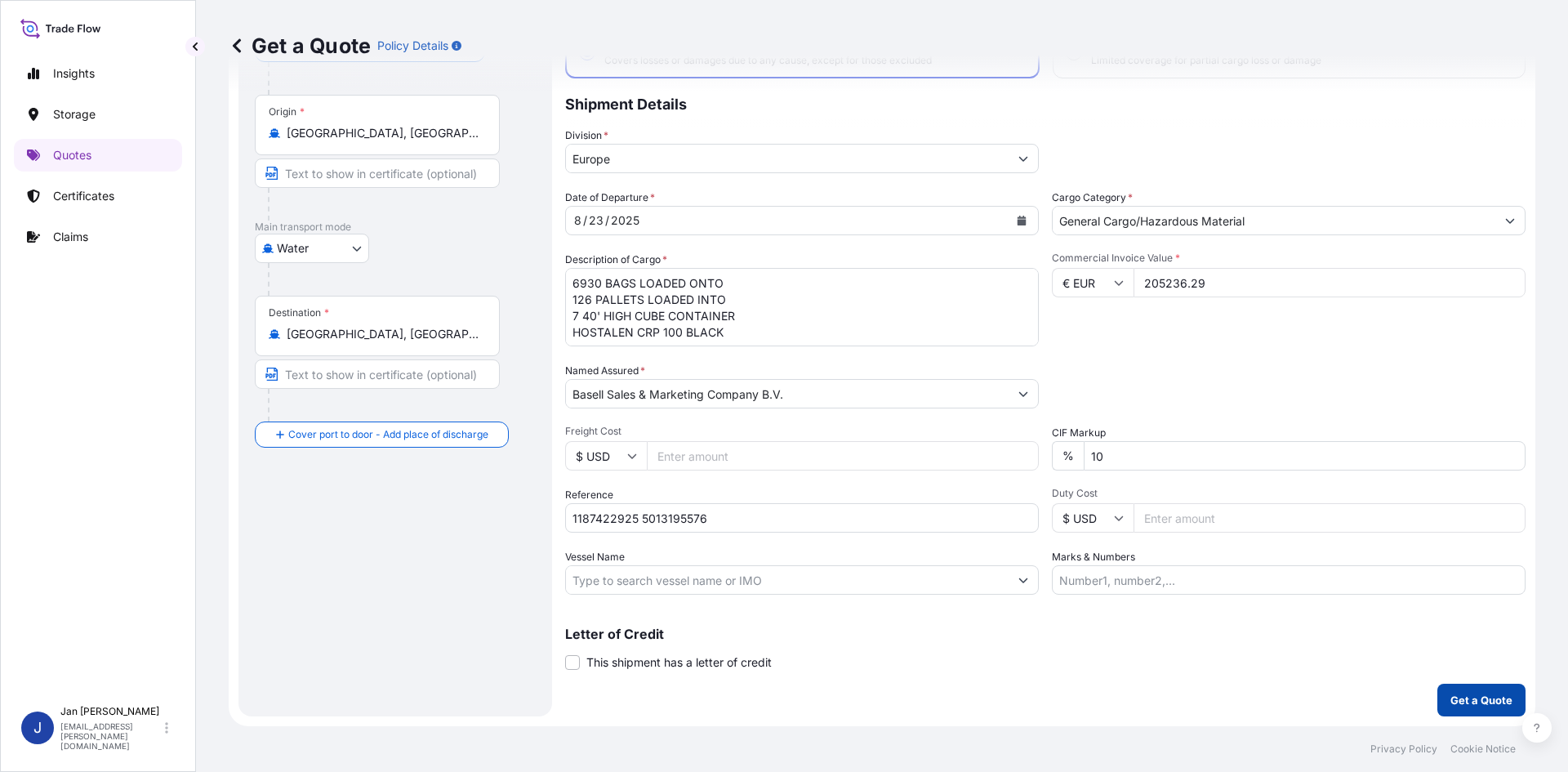
click at [1496, 690] on button "Get a Quote" at bounding box center [1481, 701] width 88 height 33
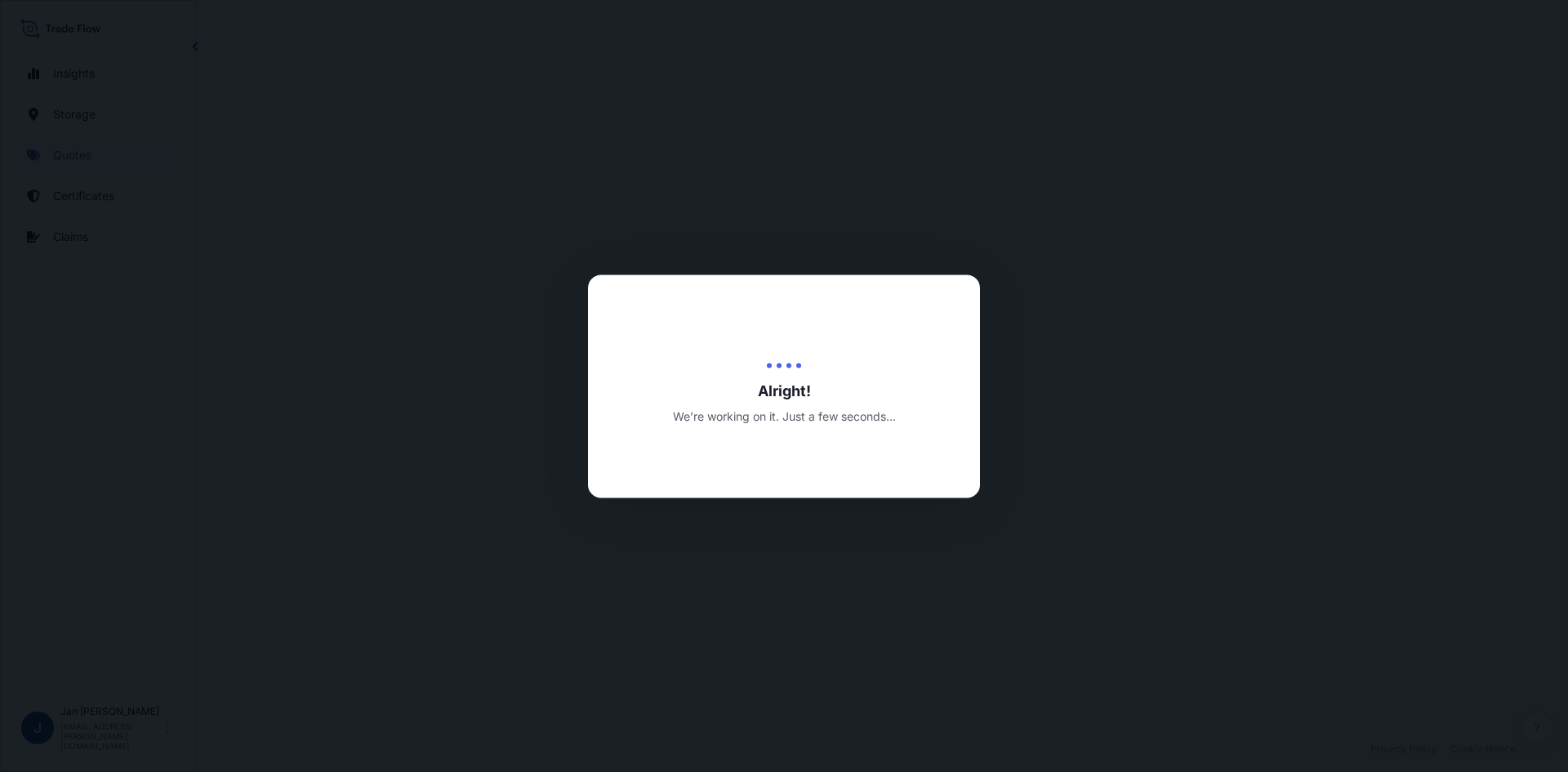
select select "Water"
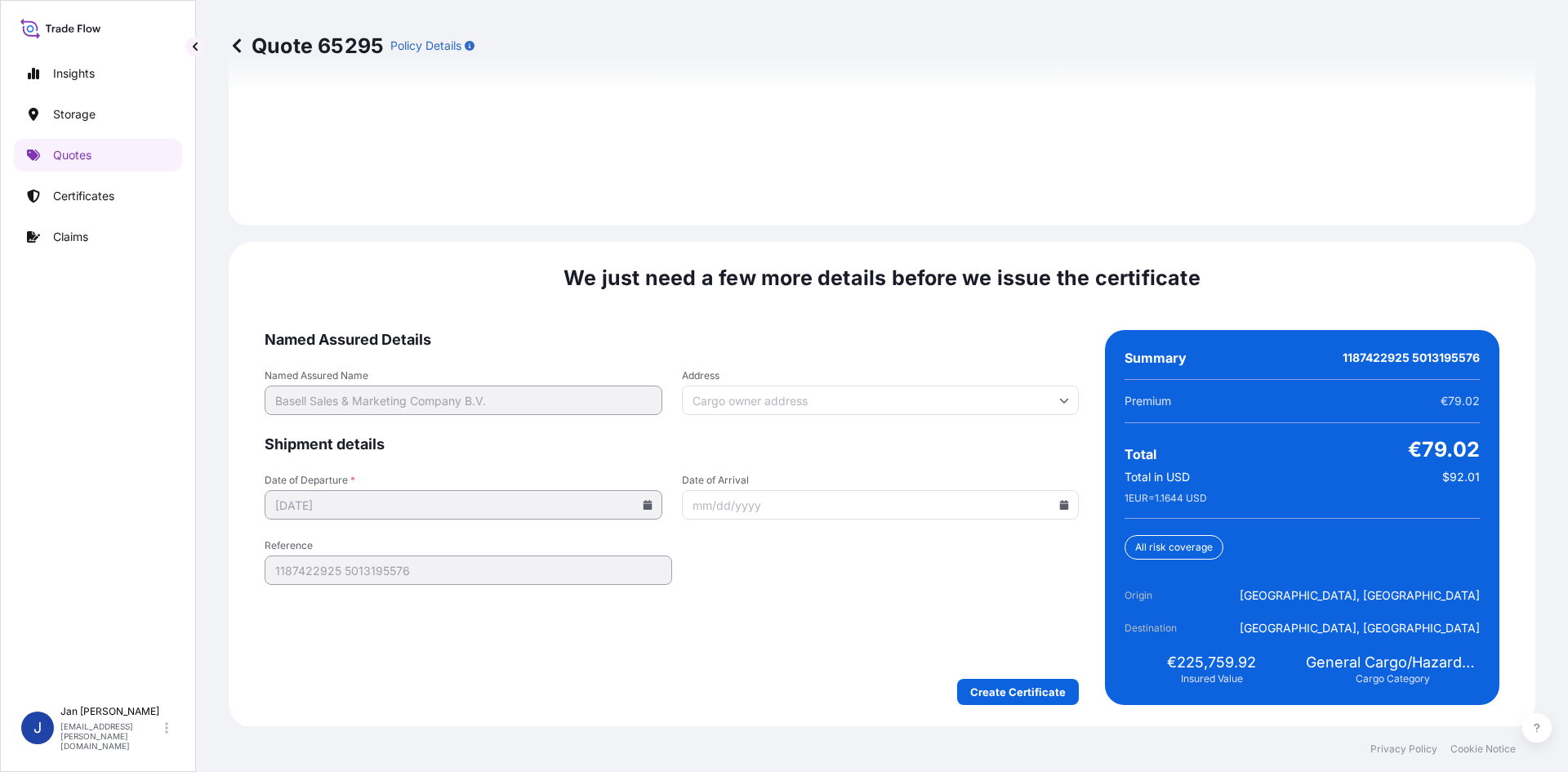
scroll to position [2344, 0]
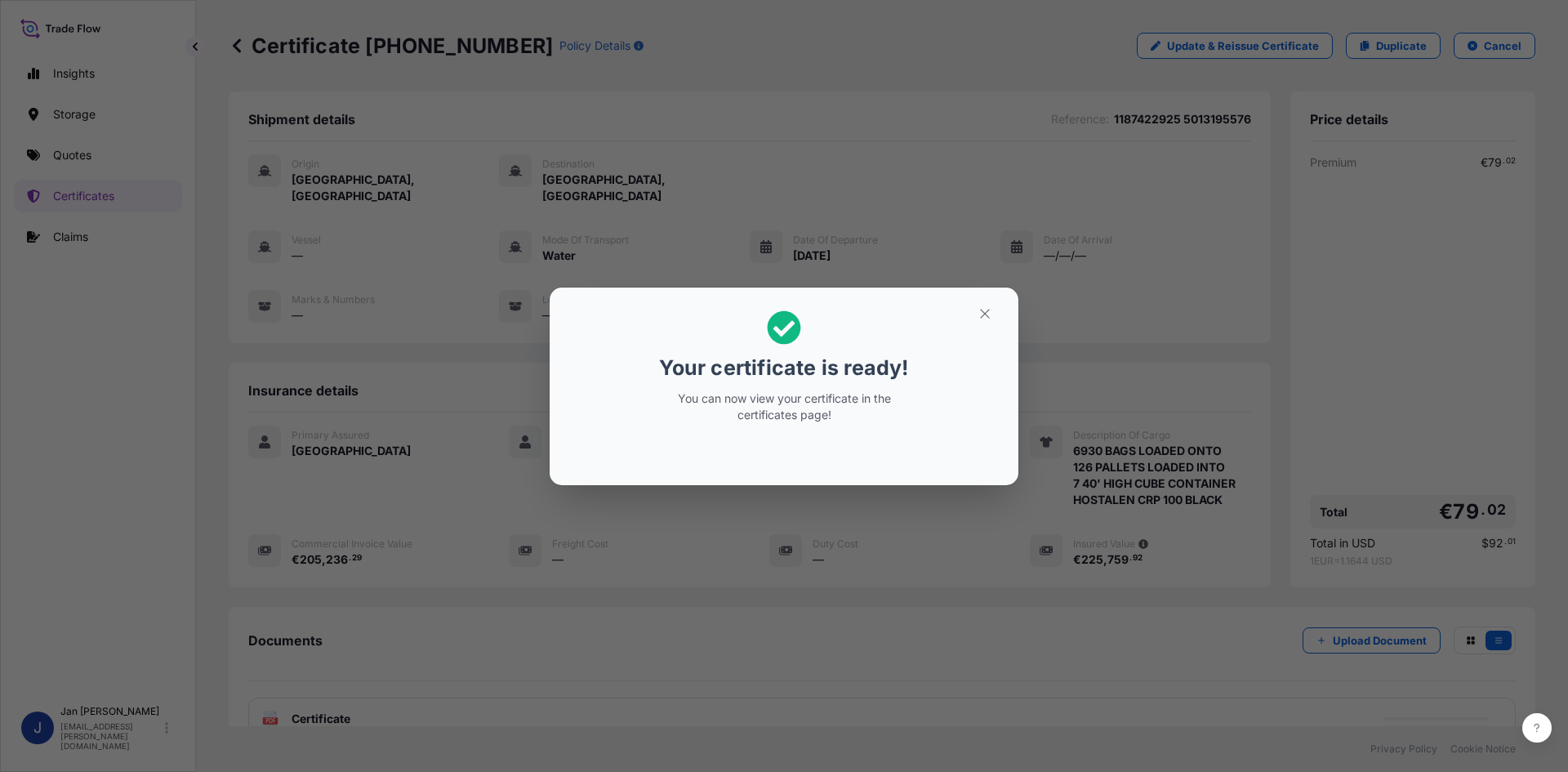
click at [808, 193] on div "Your certificate is ready! You can now view your certificate in the certificate…" at bounding box center [784, 386] width 1568 height 772
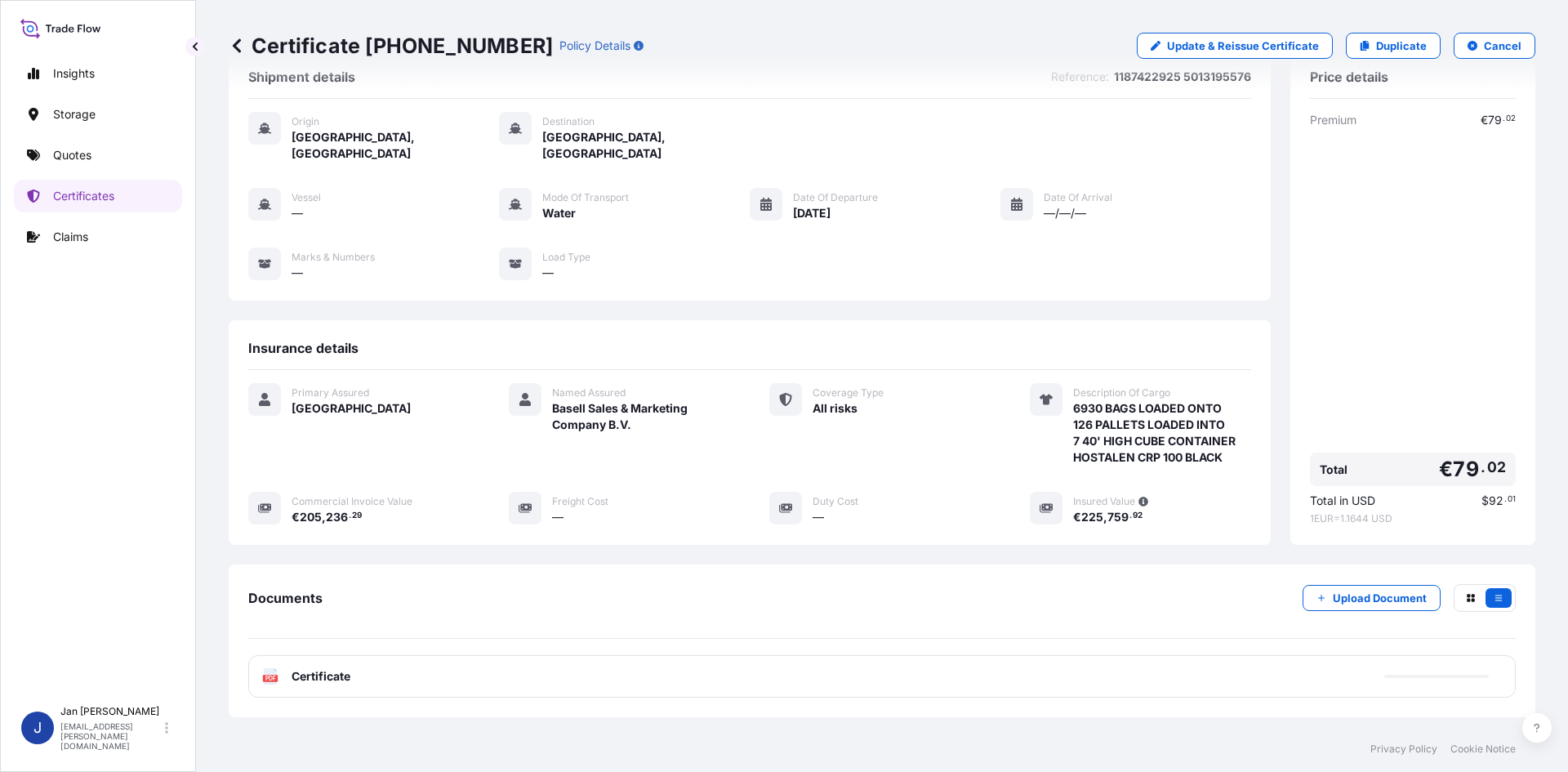
scroll to position [119, 0]
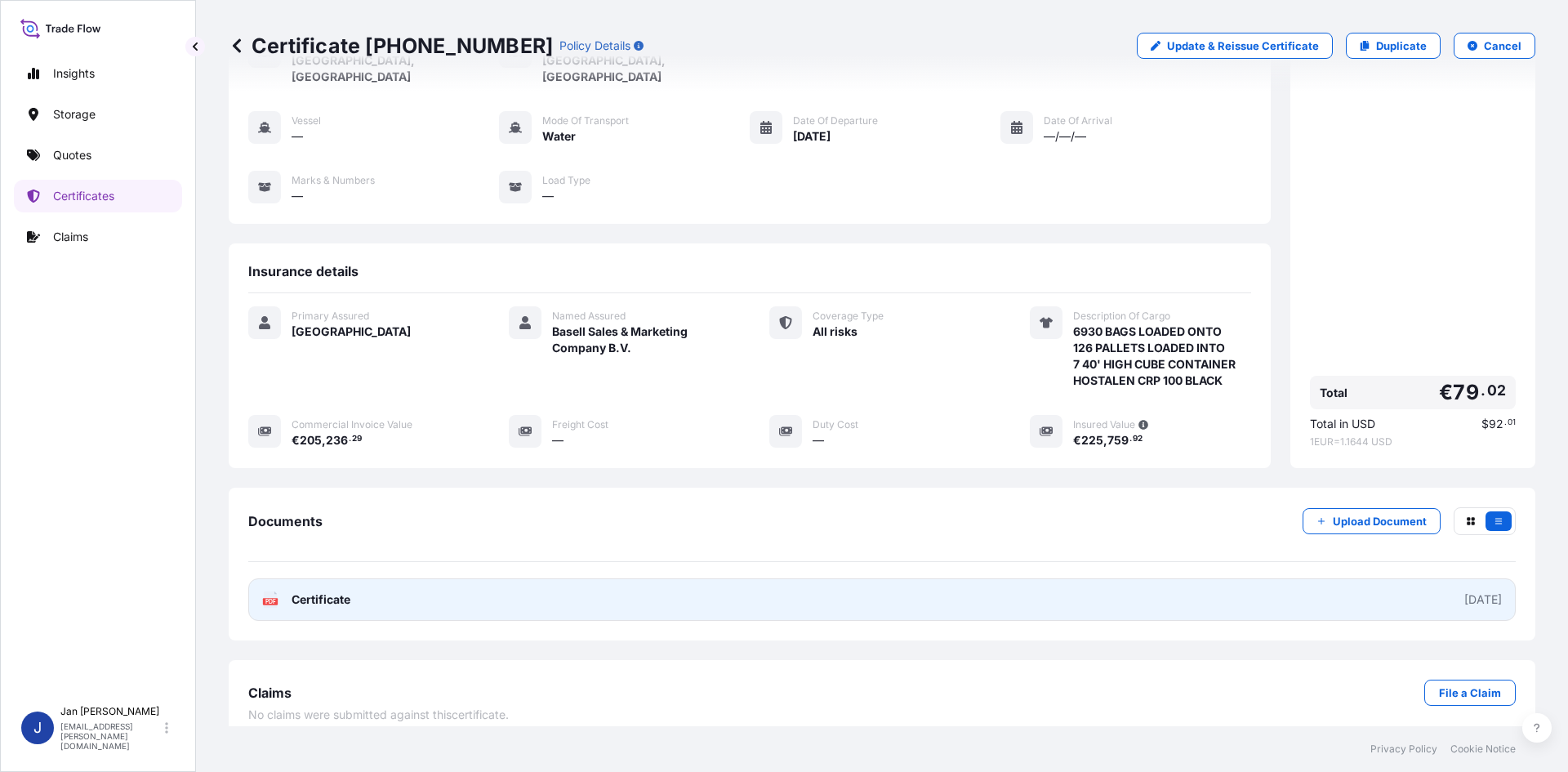
click at [432, 579] on link "PDF Certificate 2025-08-28" at bounding box center [881, 600] width 1268 height 43
